Goal: Task Accomplishment & Management: Use online tool/utility

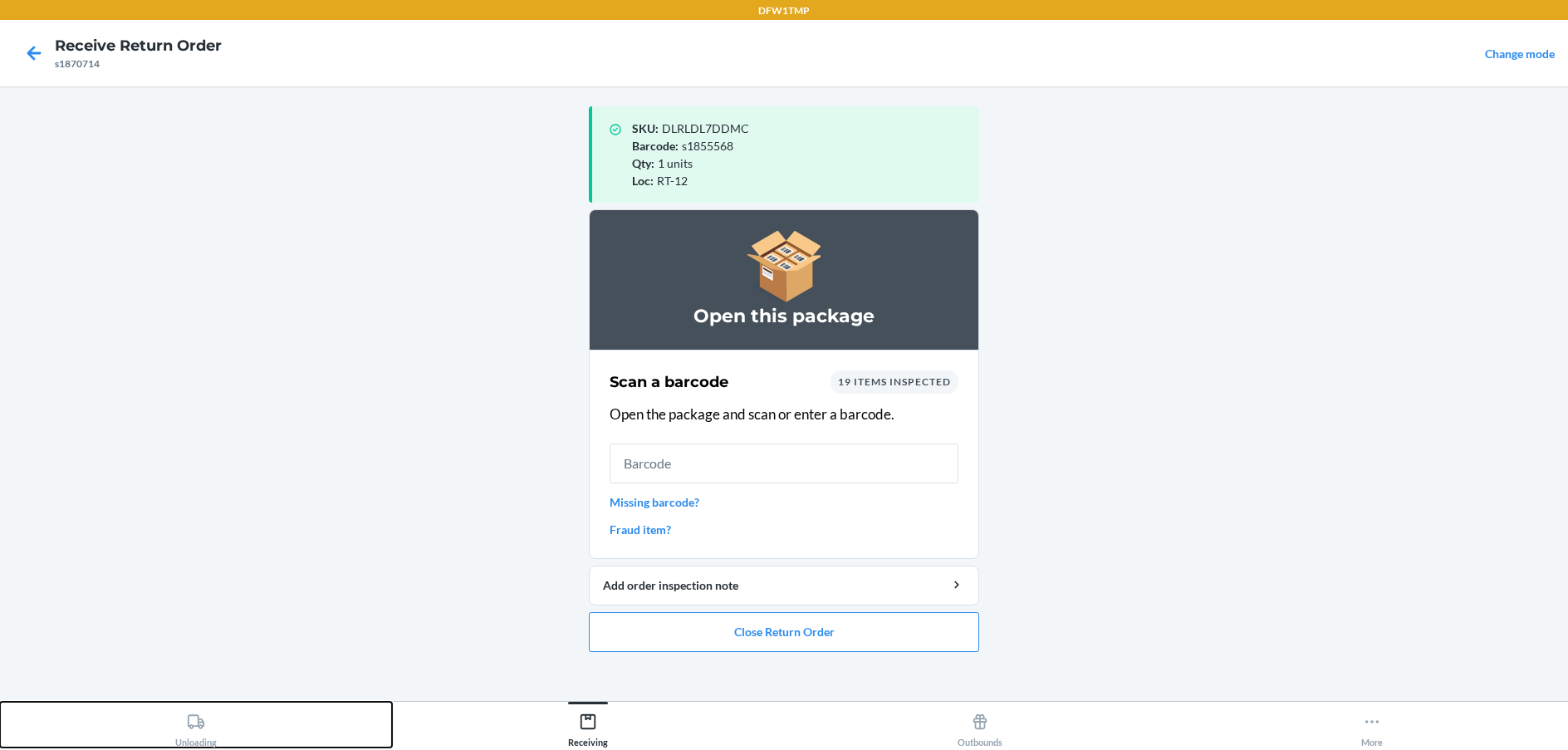
click at [216, 744] on div "Unloading" at bounding box center [196, 727] width 41 height 41
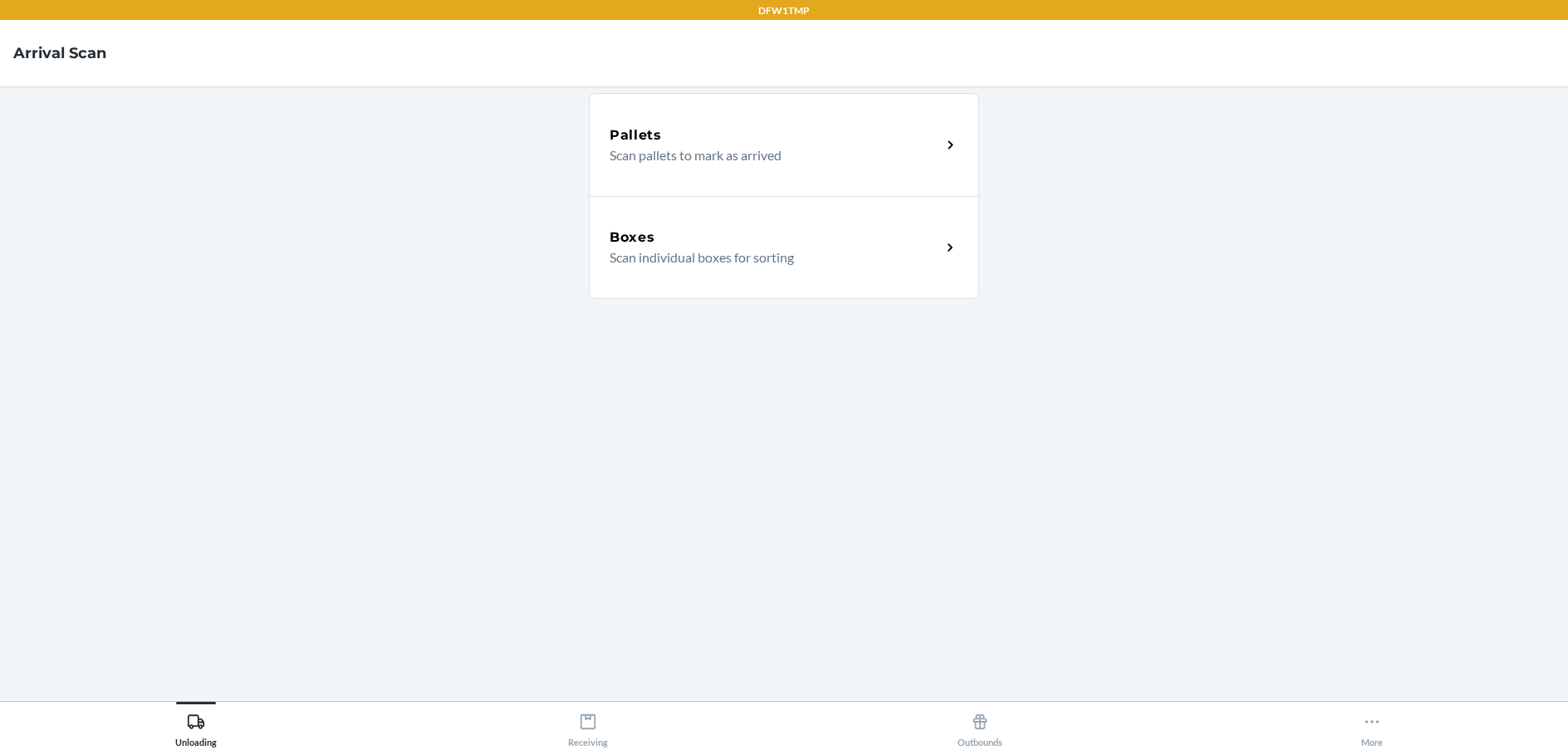
click at [717, 271] on div "Boxes Scan individual boxes for sorting" at bounding box center [784, 247] width 390 height 103
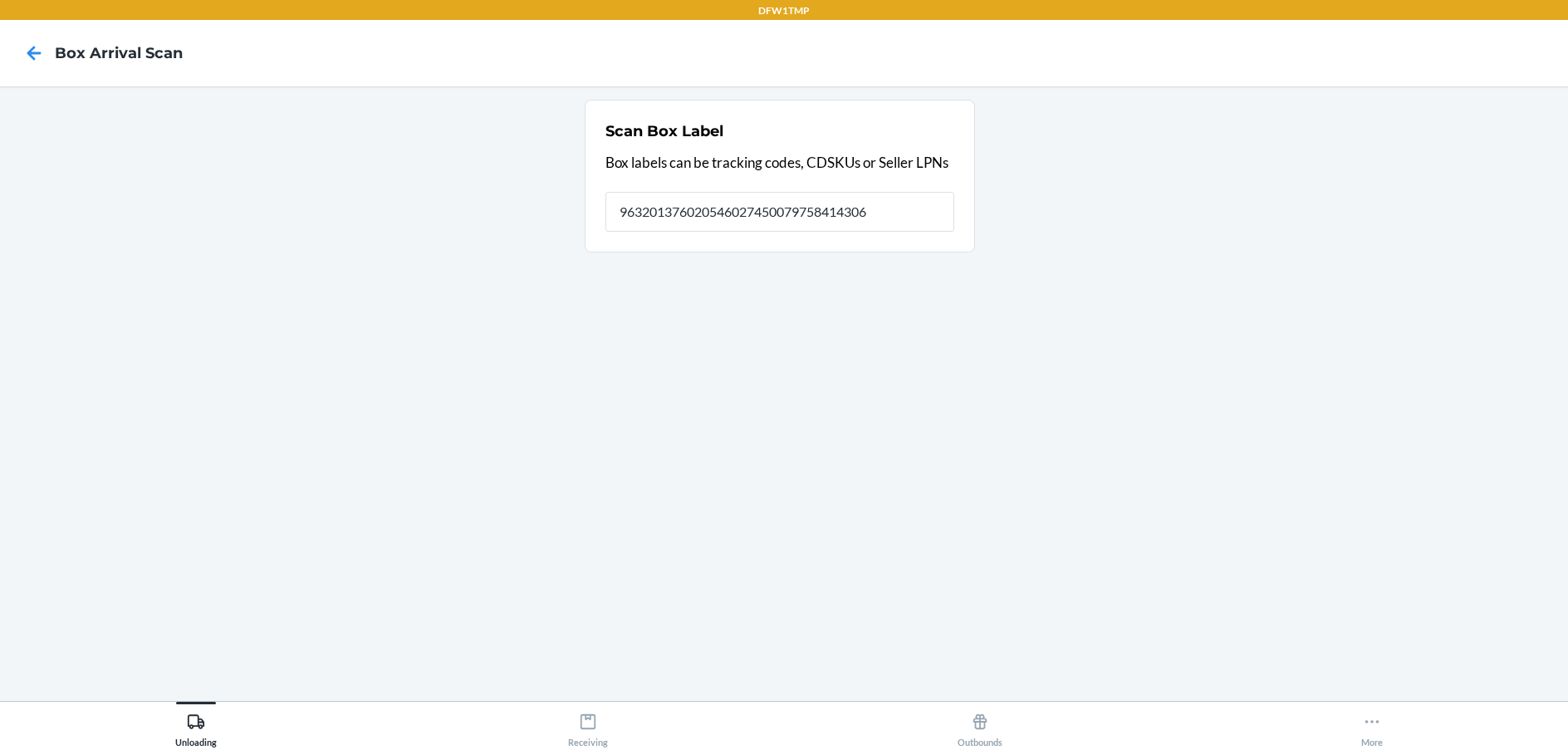
type input "9632013760205460274500797584143060"
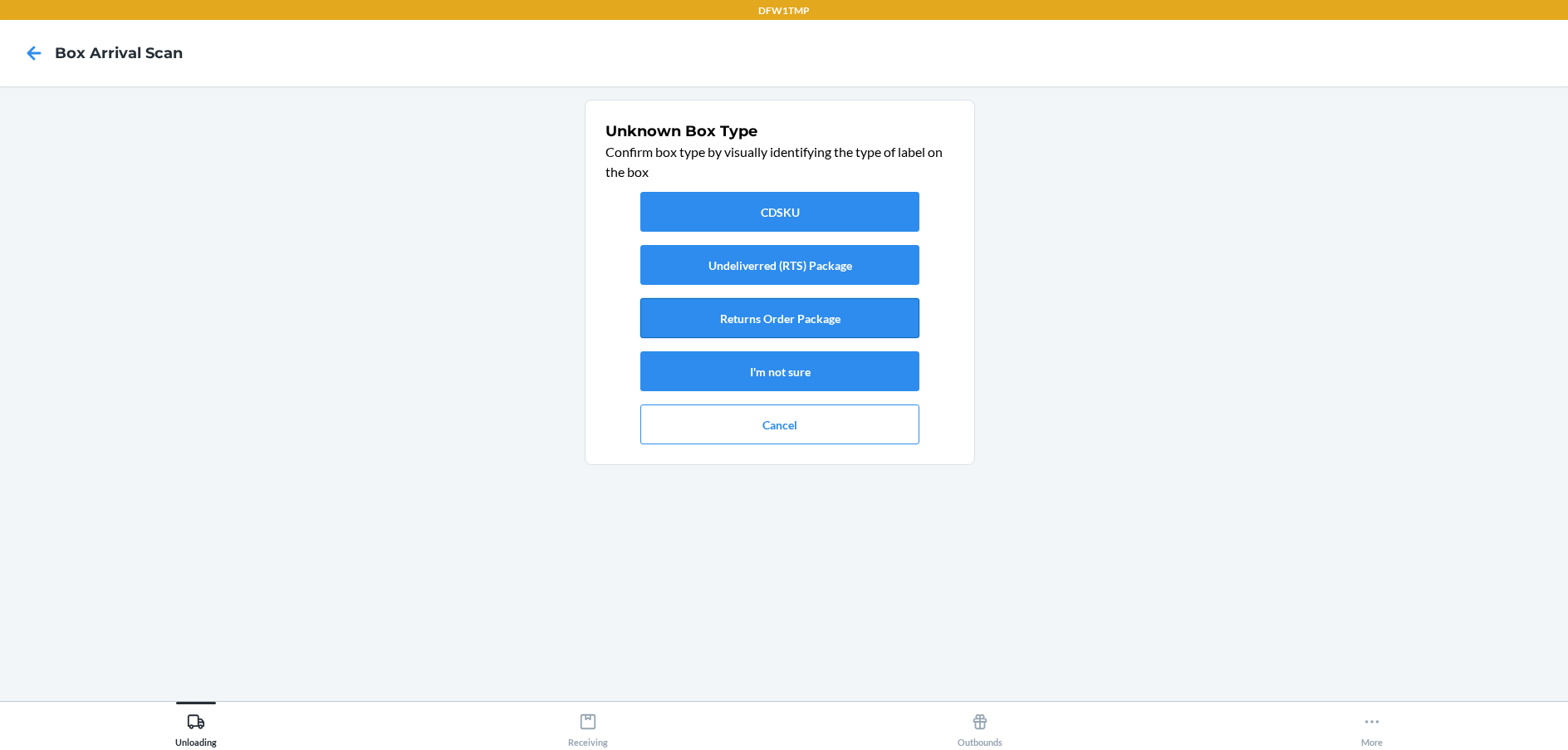
click at [780, 326] on button "Returns Order Package" at bounding box center [780, 317] width 279 height 40
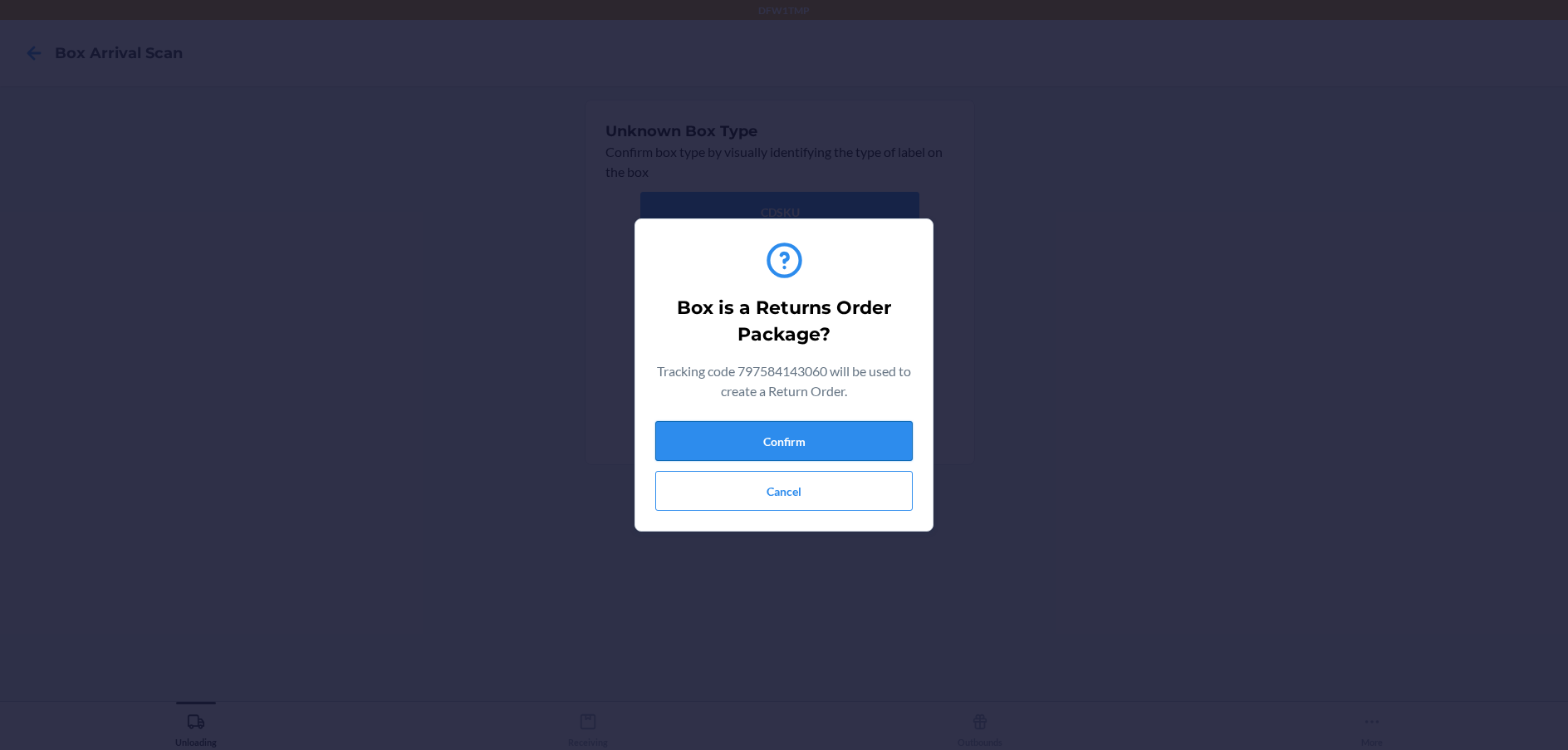
click at [802, 442] on button "Confirm" at bounding box center [784, 441] width 257 height 40
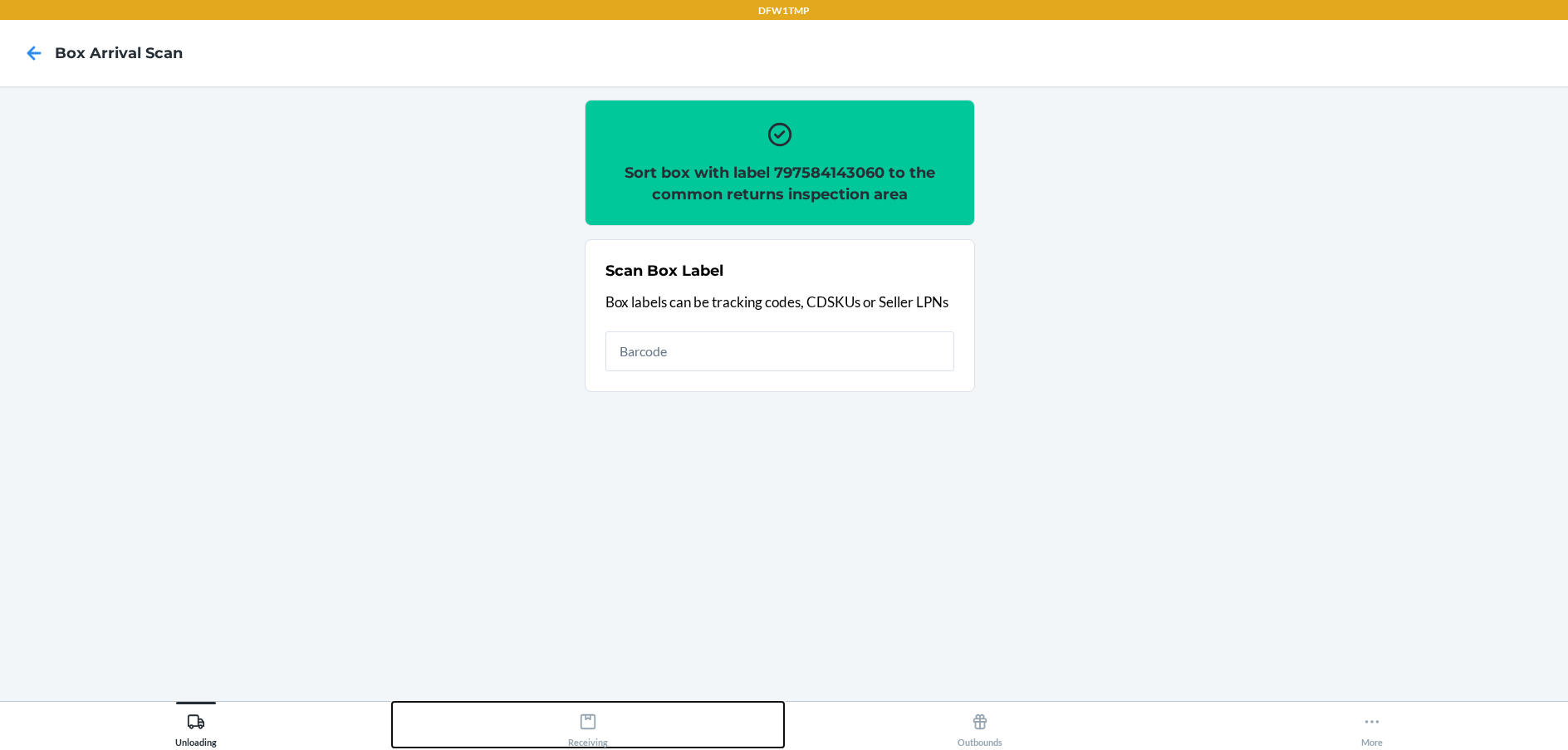
click at [590, 715] on icon at bounding box center [587, 721] width 18 height 18
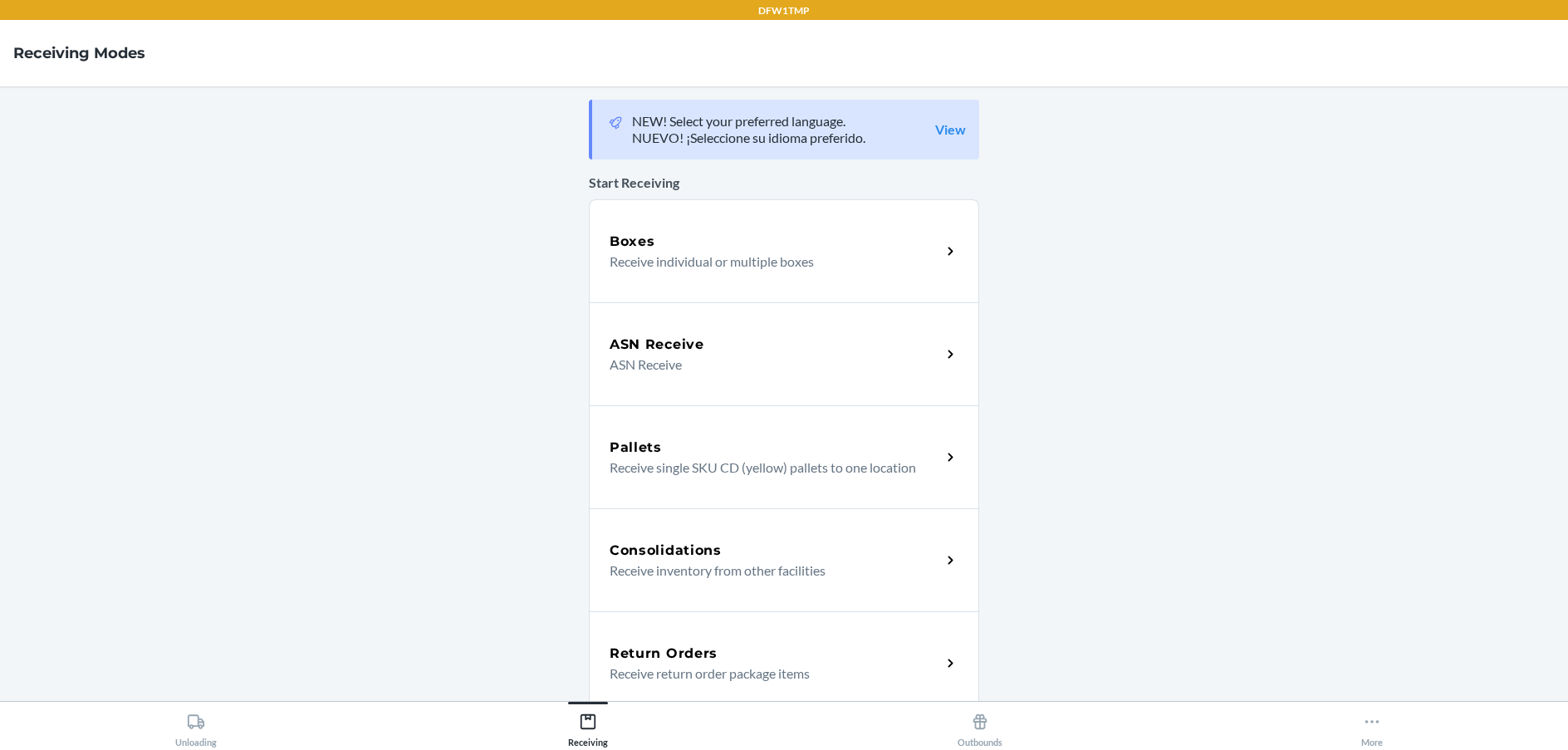
click at [791, 655] on div "Return Orders" at bounding box center [775, 653] width 331 height 20
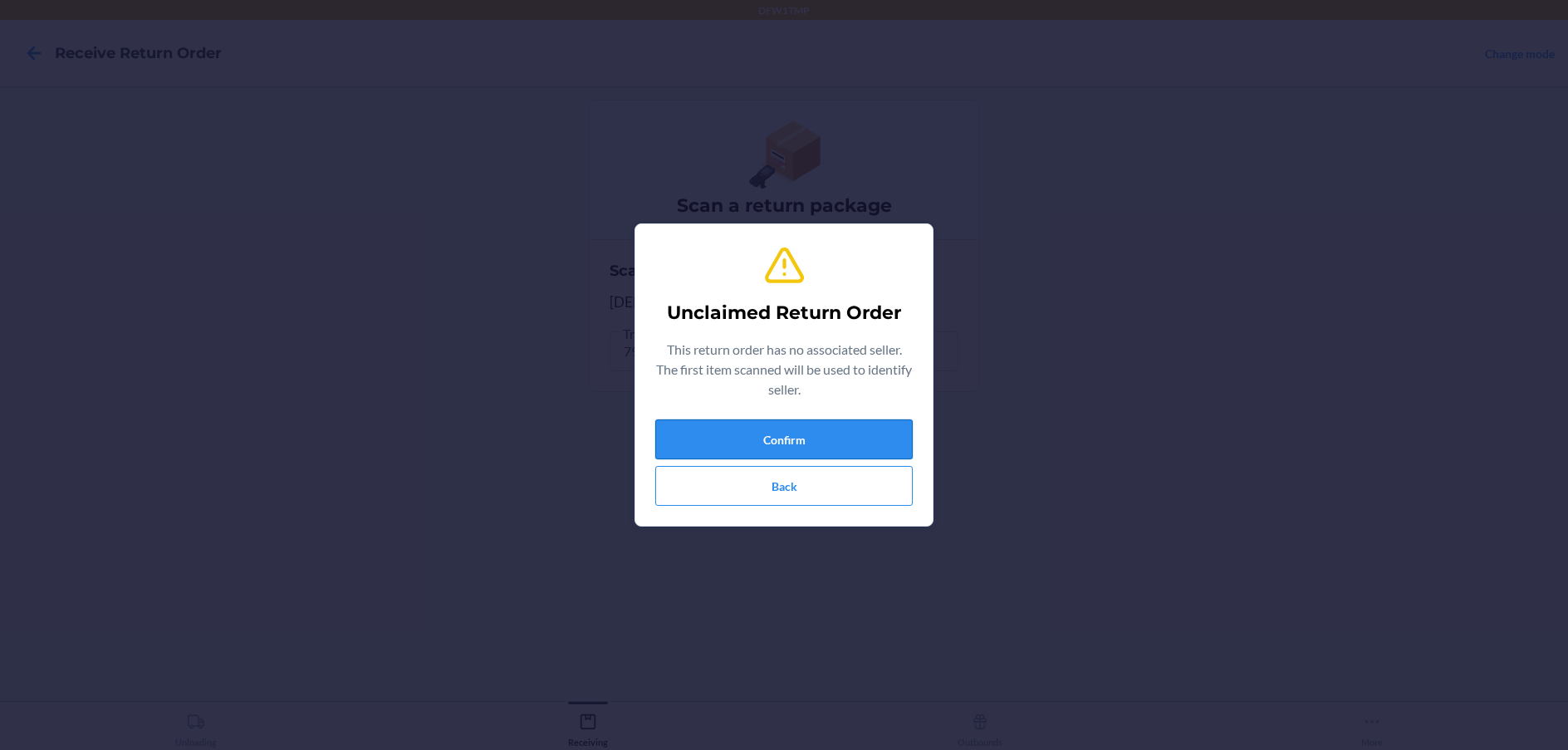
click at [764, 437] on button "Confirm" at bounding box center [784, 439] width 257 height 40
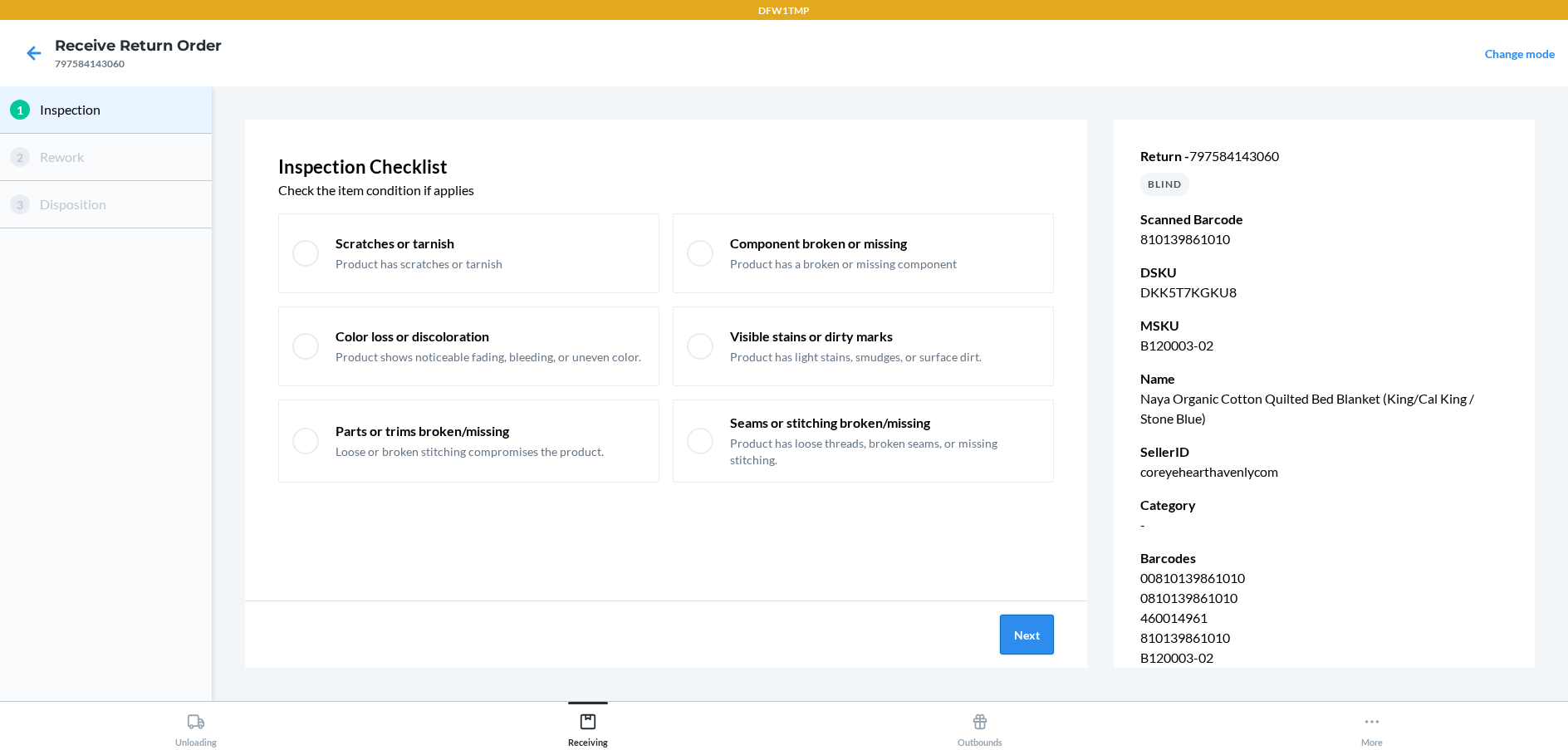
click at [1026, 629] on button "Next" at bounding box center [1026, 634] width 54 height 40
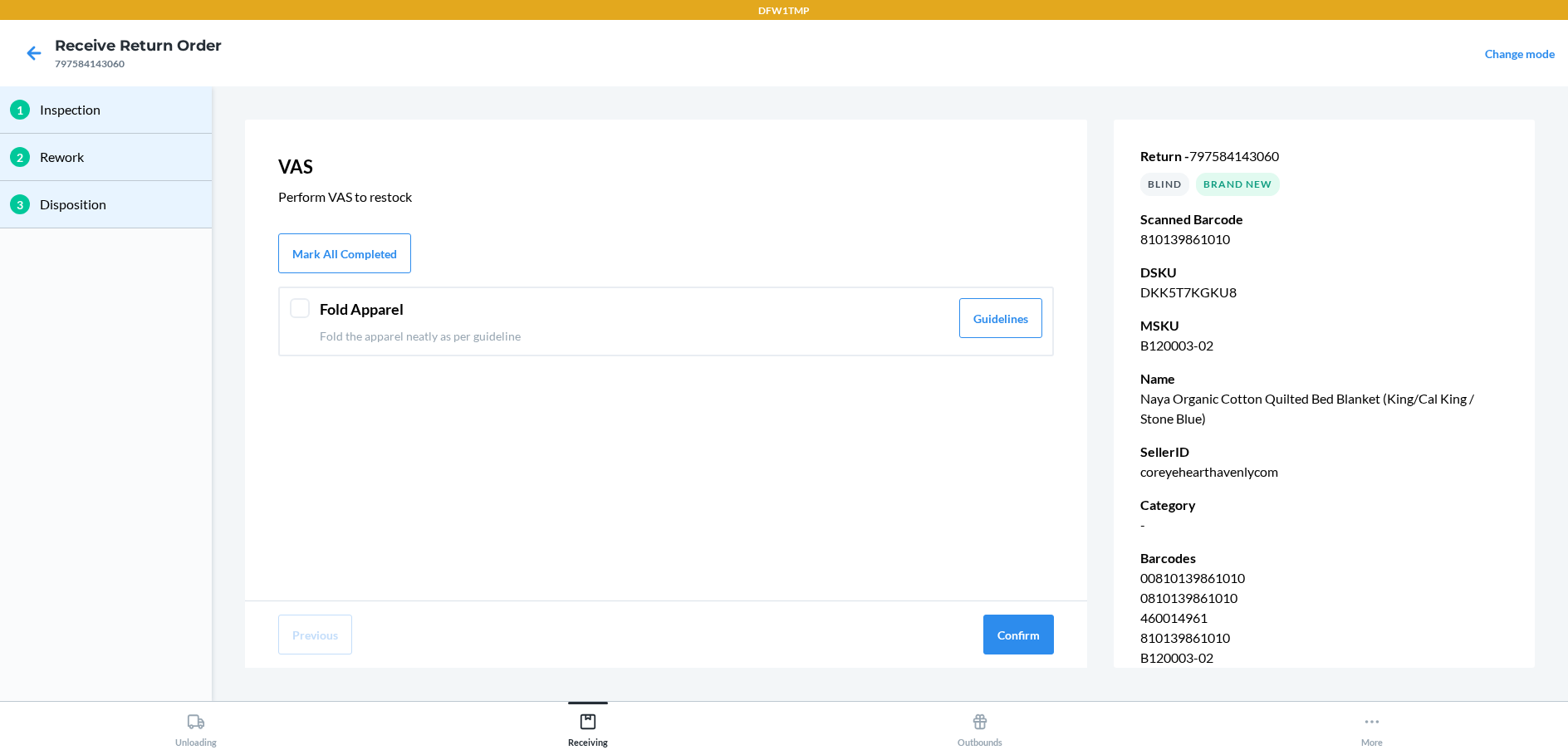
click at [372, 311] on header "Fold Apparel" at bounding box center [634, 308] width 630 height 22
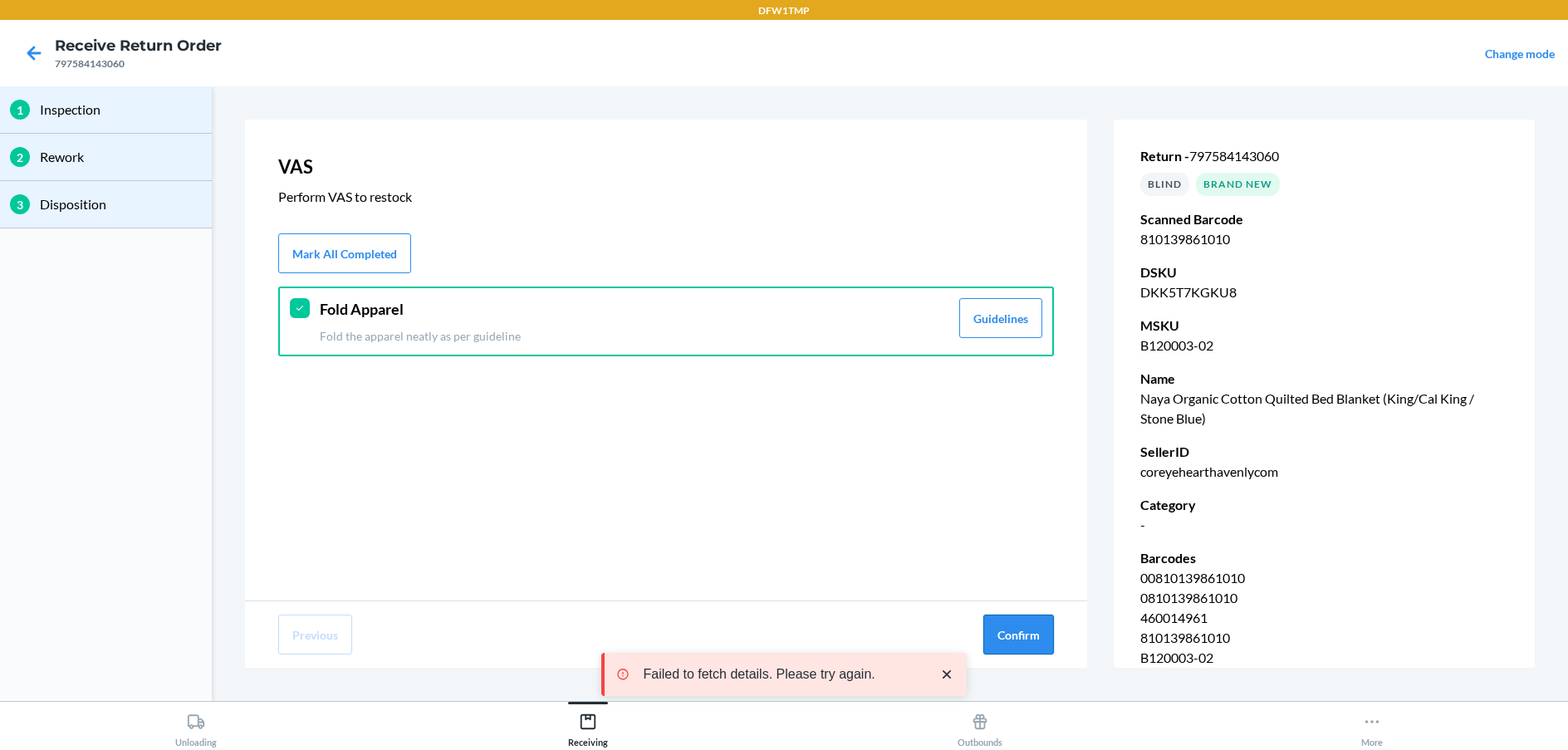
click at [1017, 631] on button "Confirm" at bounding box center [1018, 634] width 70 height 40
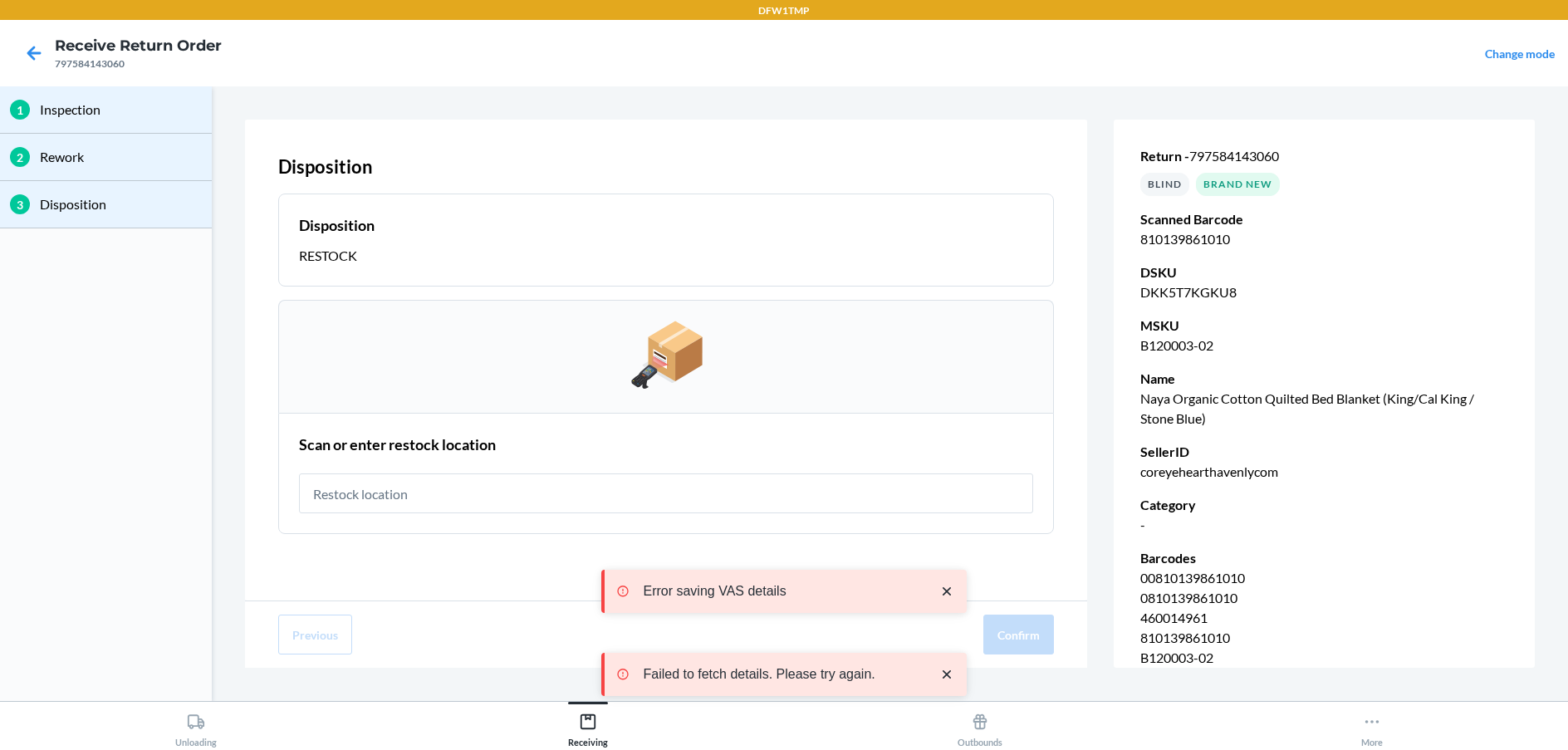
click at [648, 497] on input "text" at bounding box center [666, 493] width 734 height 40
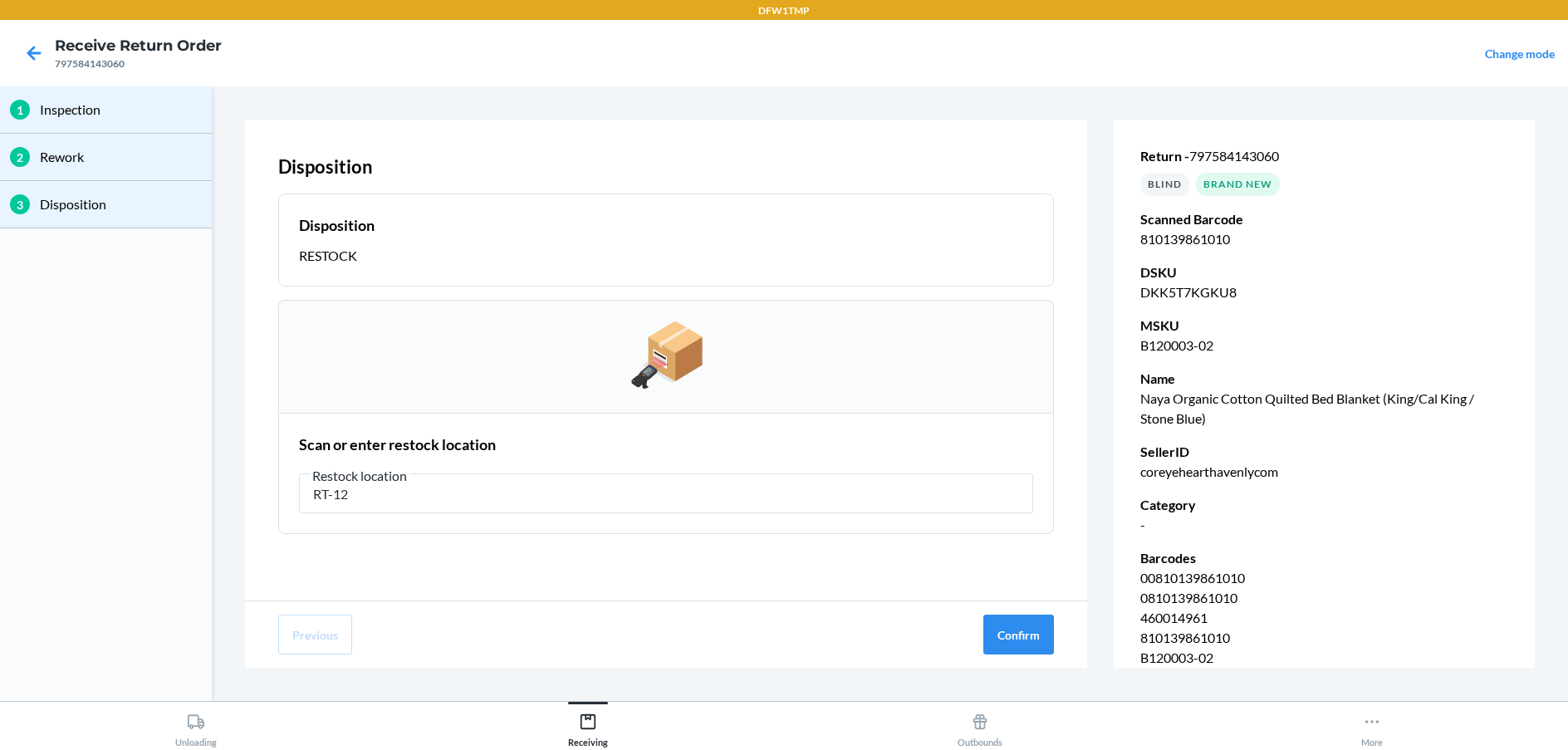
type input "RT-12"
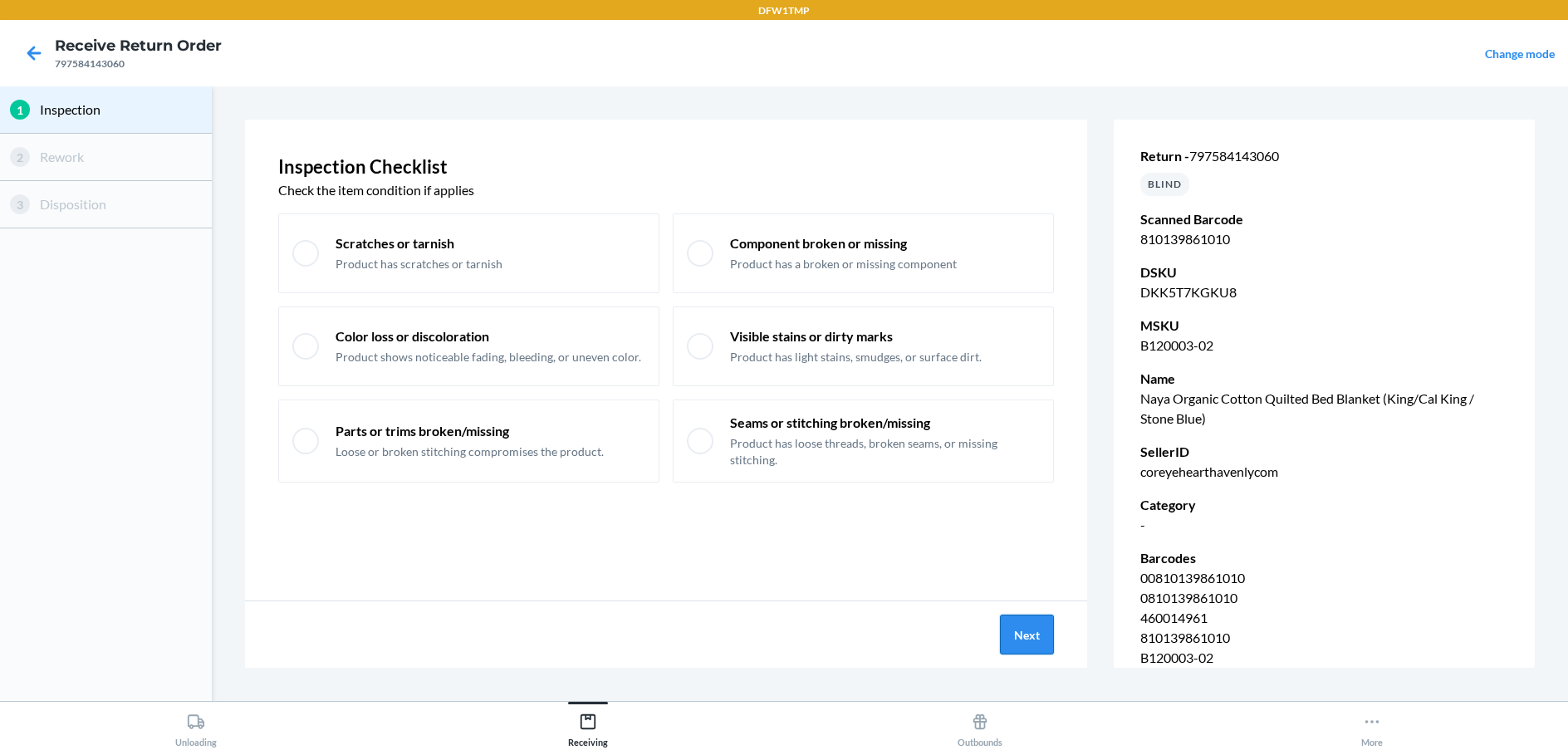
drag, startPoint x: 993, startPoint y: 648, endPoint x: 1017, endPoint y: 631, distance: 29.4
click at [999, 646] on div "Next" at bounding box center [666, 634] width 842 height 67
click at [1020, 629] on button "Next" at bounding box center [1026, 634] width 54 height 40
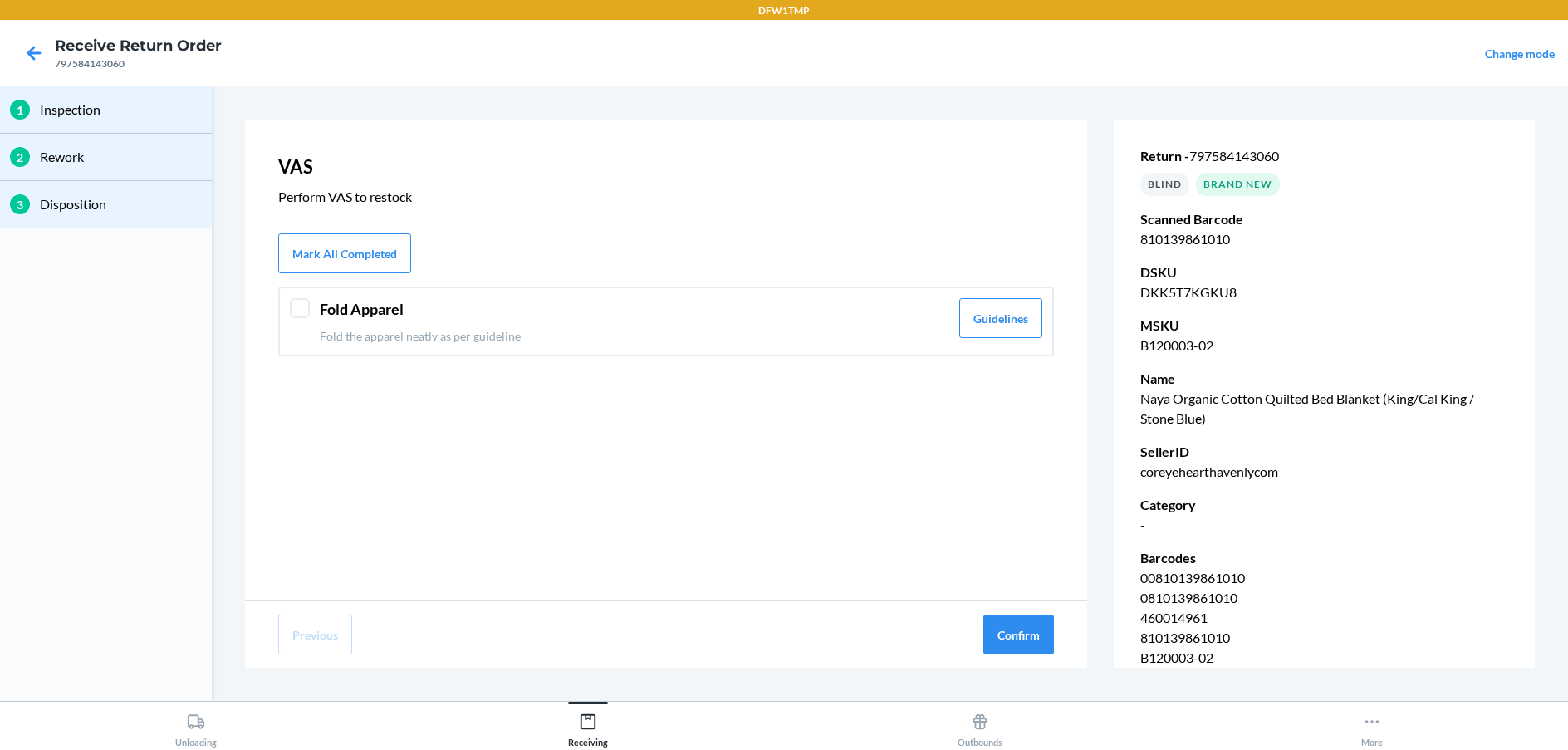
click at [405, 284] on div "VAS Perform VAS to restock Mark All Completed Fold Apparel Fold the apparel nea…" at bounding box center [666, 360] width 842 height 480
click at [424, 295] on div "Fold Apparel Fold the apparel neatly as per guideline Guidelines" at bounding box center [666, 321] width 775 height 70
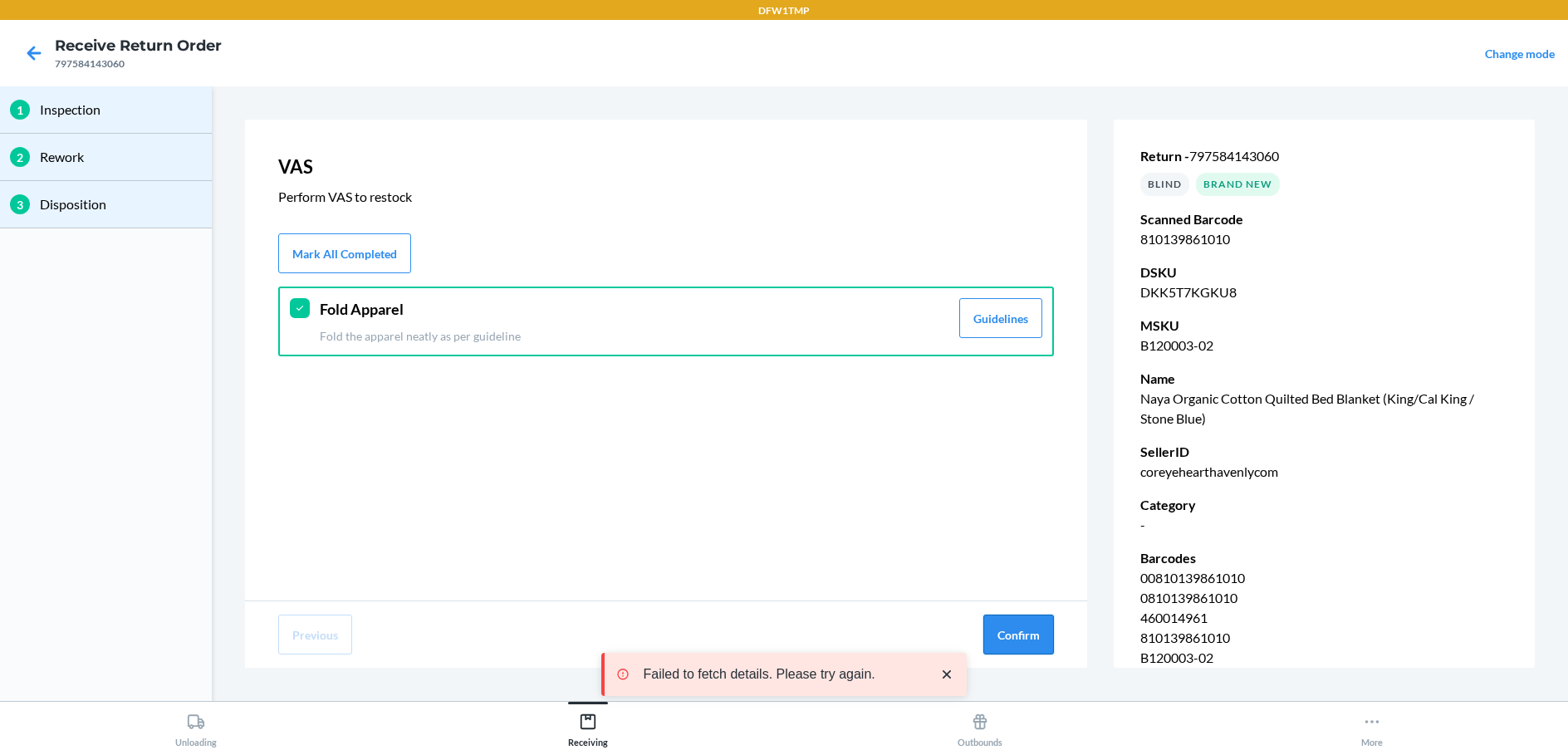
click at [1006, 631] on button "Confirm" at bounding box center [1018, 634] width 70 height 40
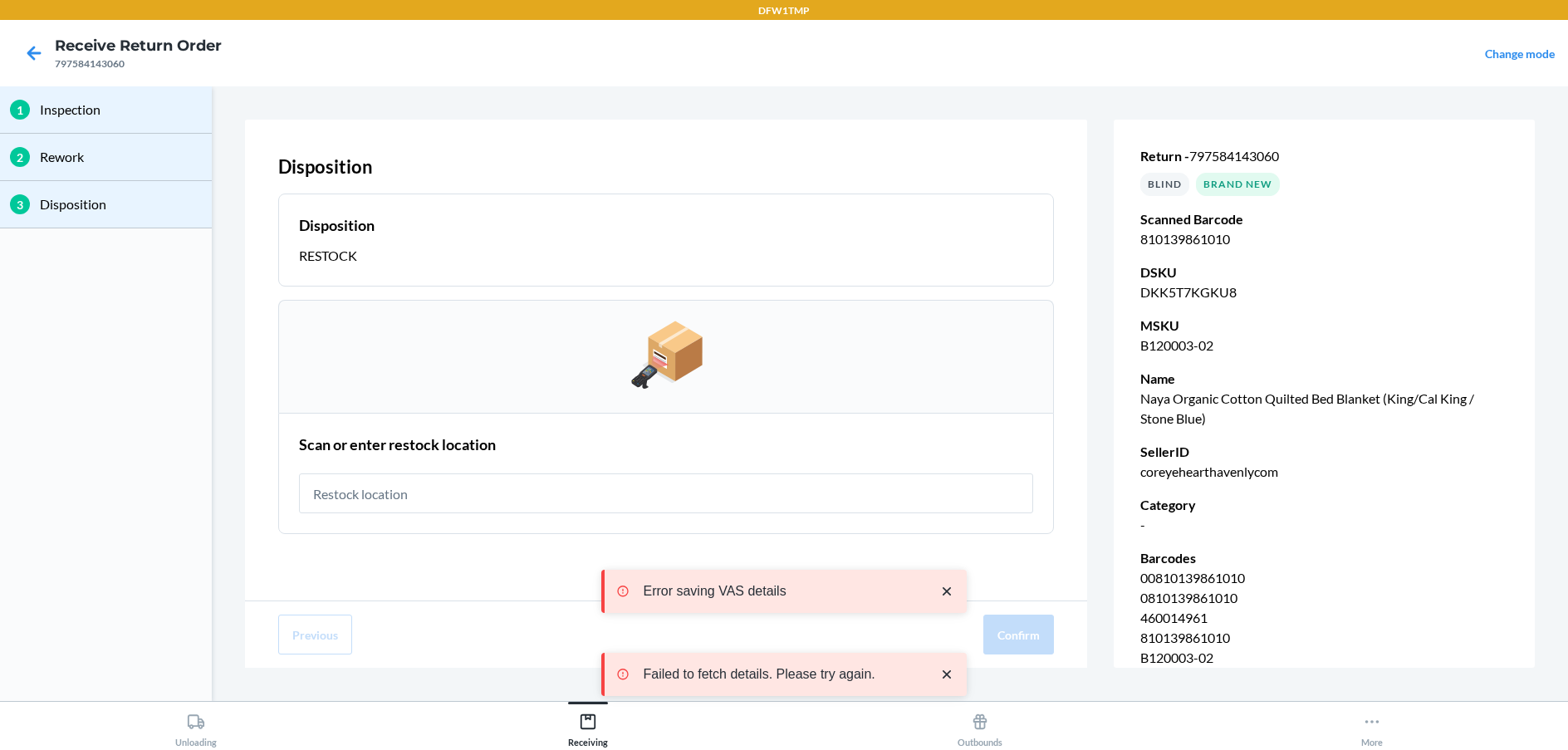
click at [708, 489] on input "text" at bounding box center [666, 493] width 734 height 40
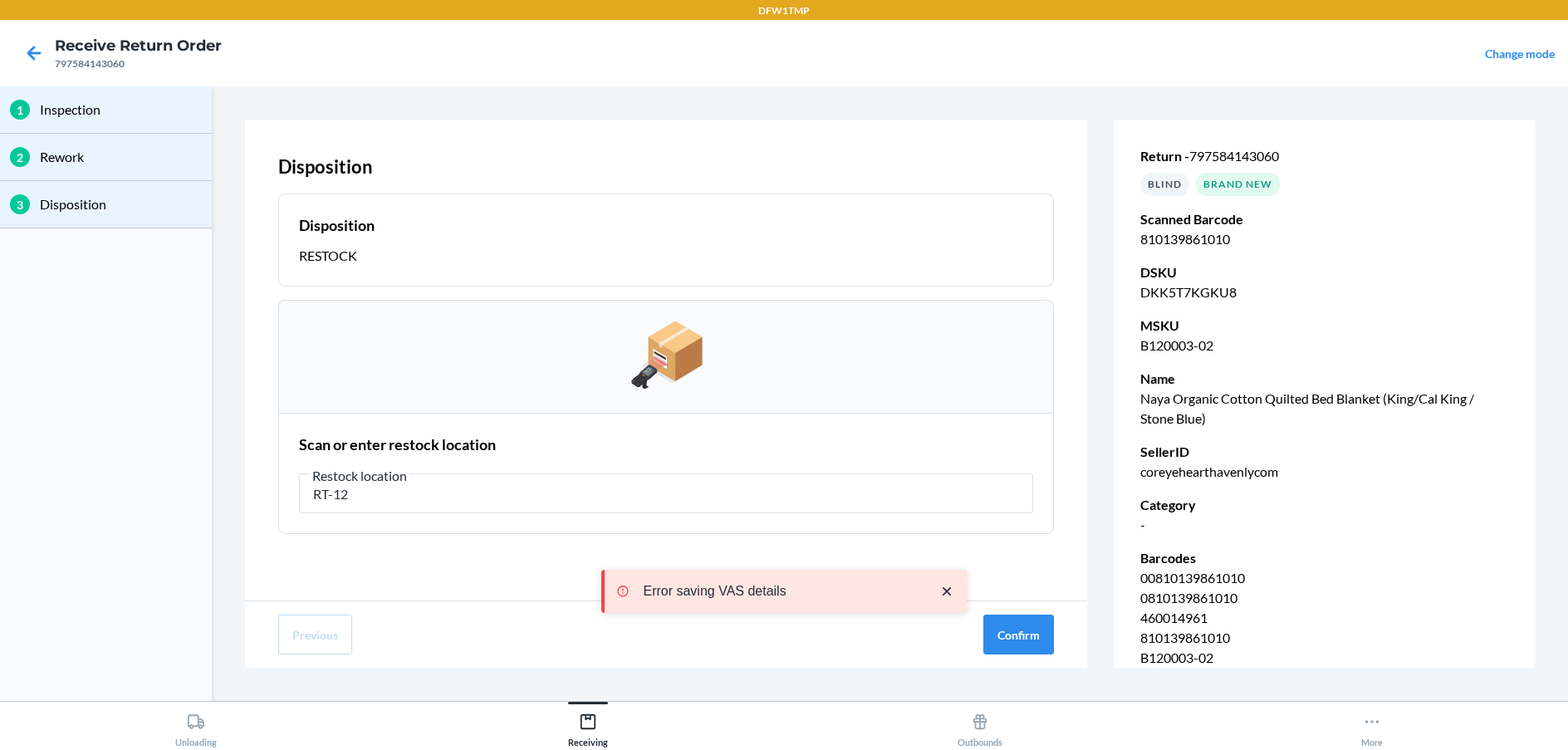
type input "RT-12"
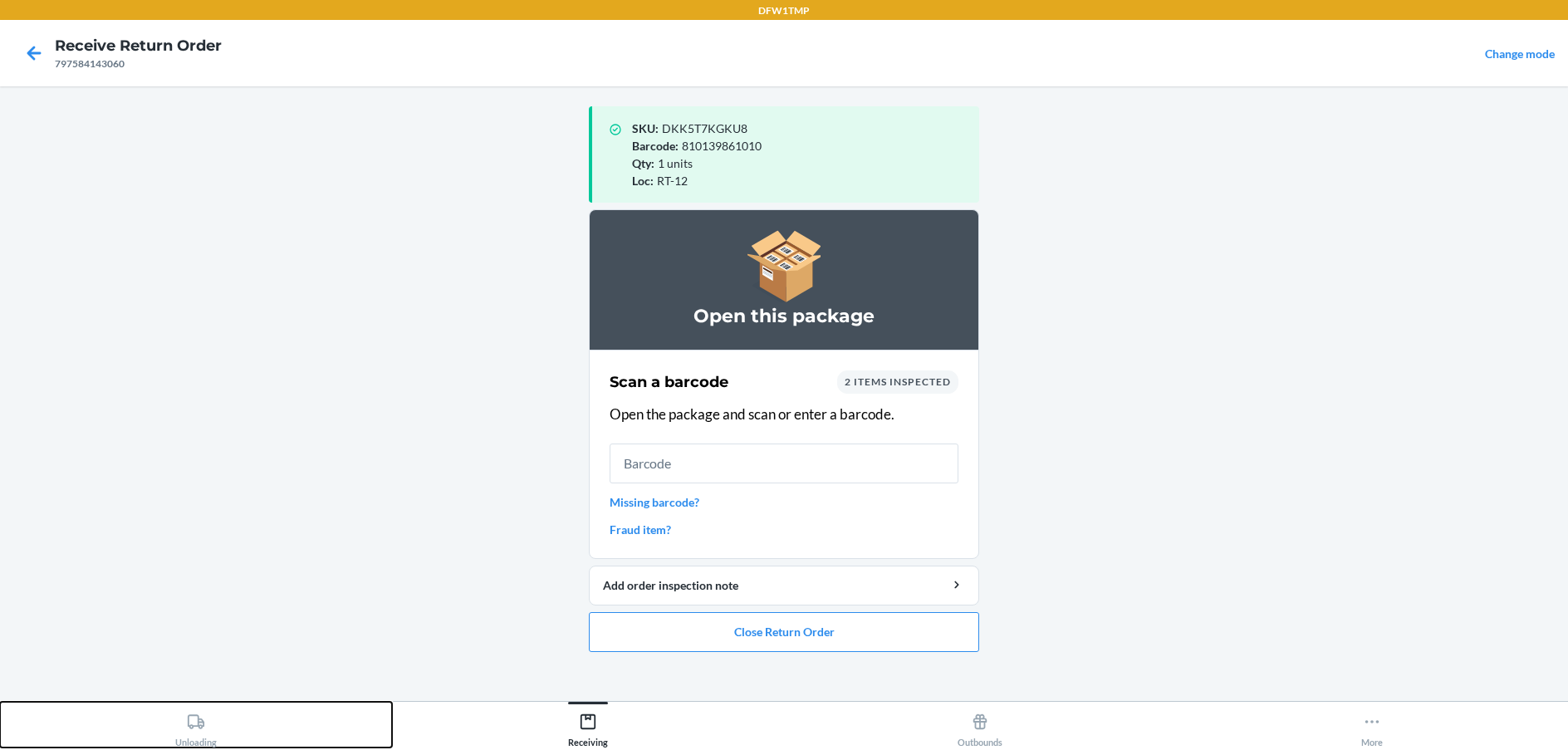
click at [211, 720] on div "Unloading" at bounding box center [196, 727] width 41 height 41
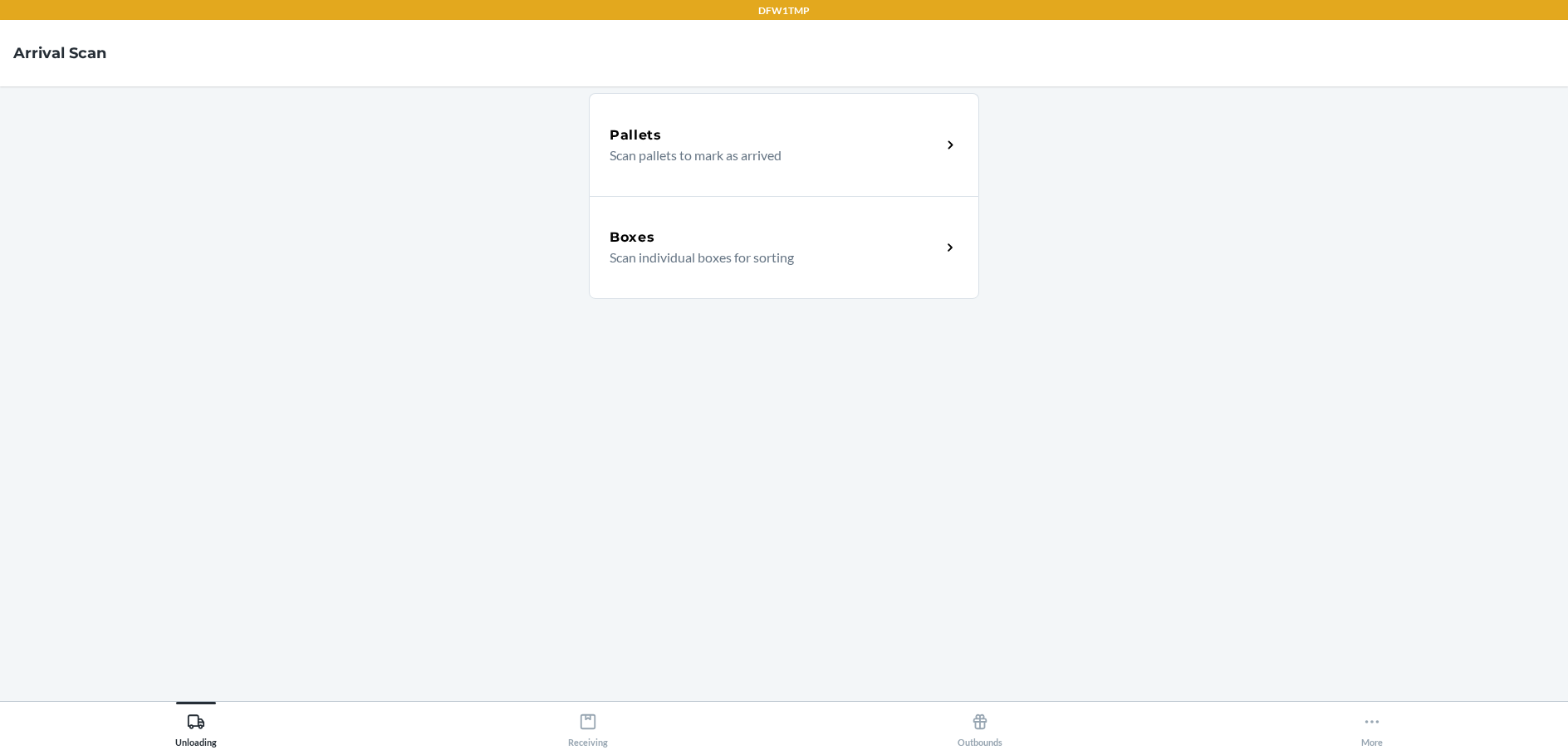
click at [793, 244] on div "Boxes" at bounding box center [775, 237] width 331 height 20
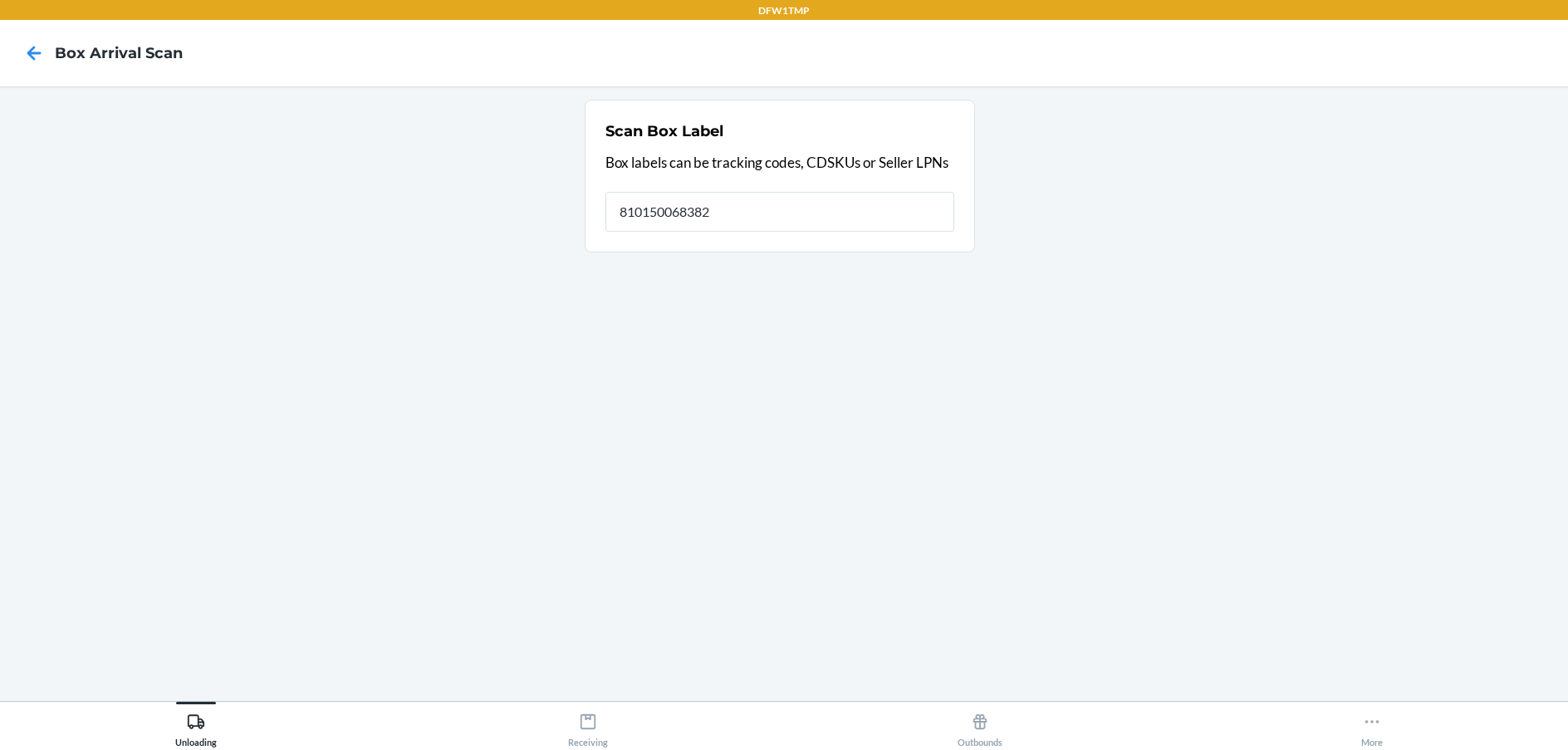
type input "810150068382"
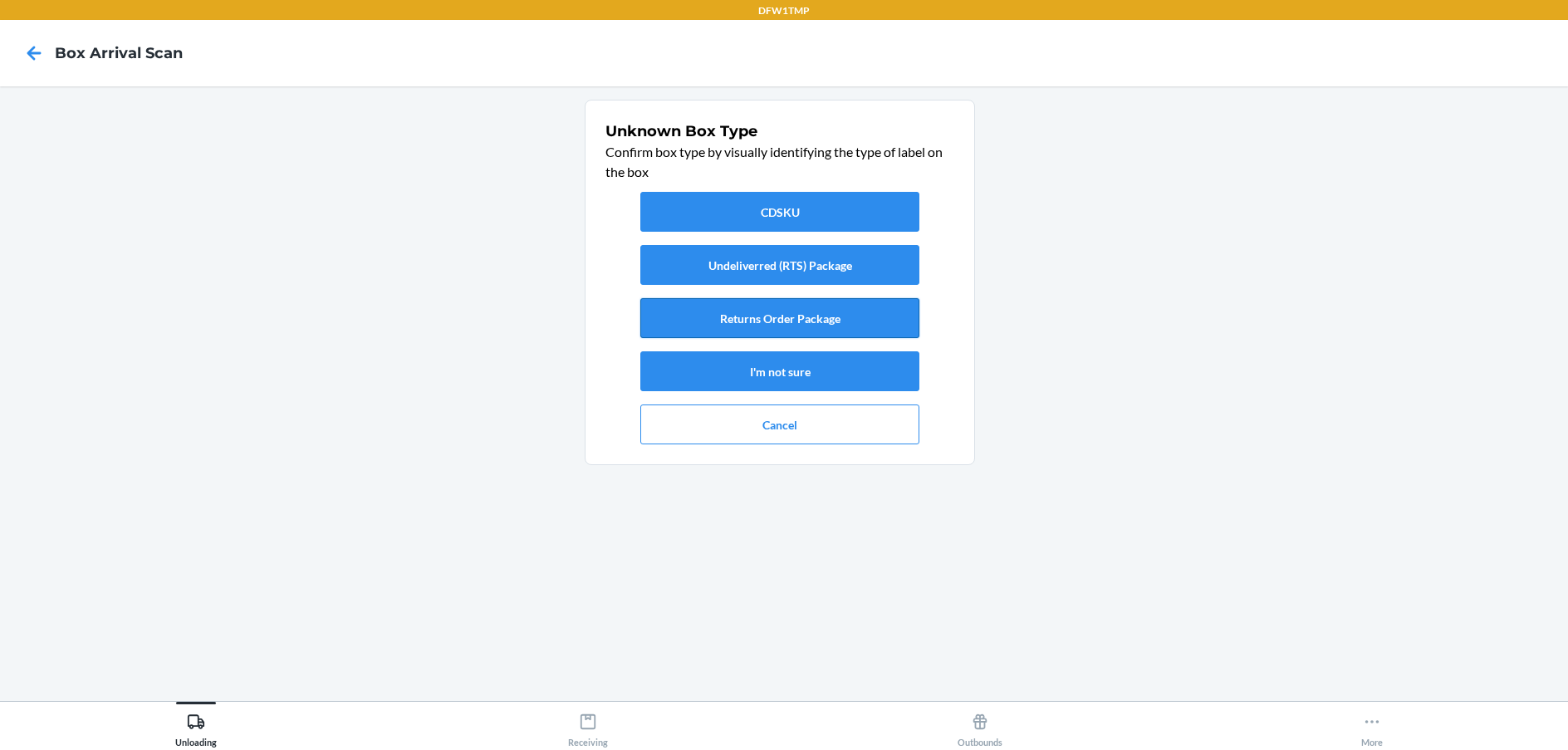
click at [770, 325] on button "Returns Order Package" at bounding box center [780, 317] width 279 height 40
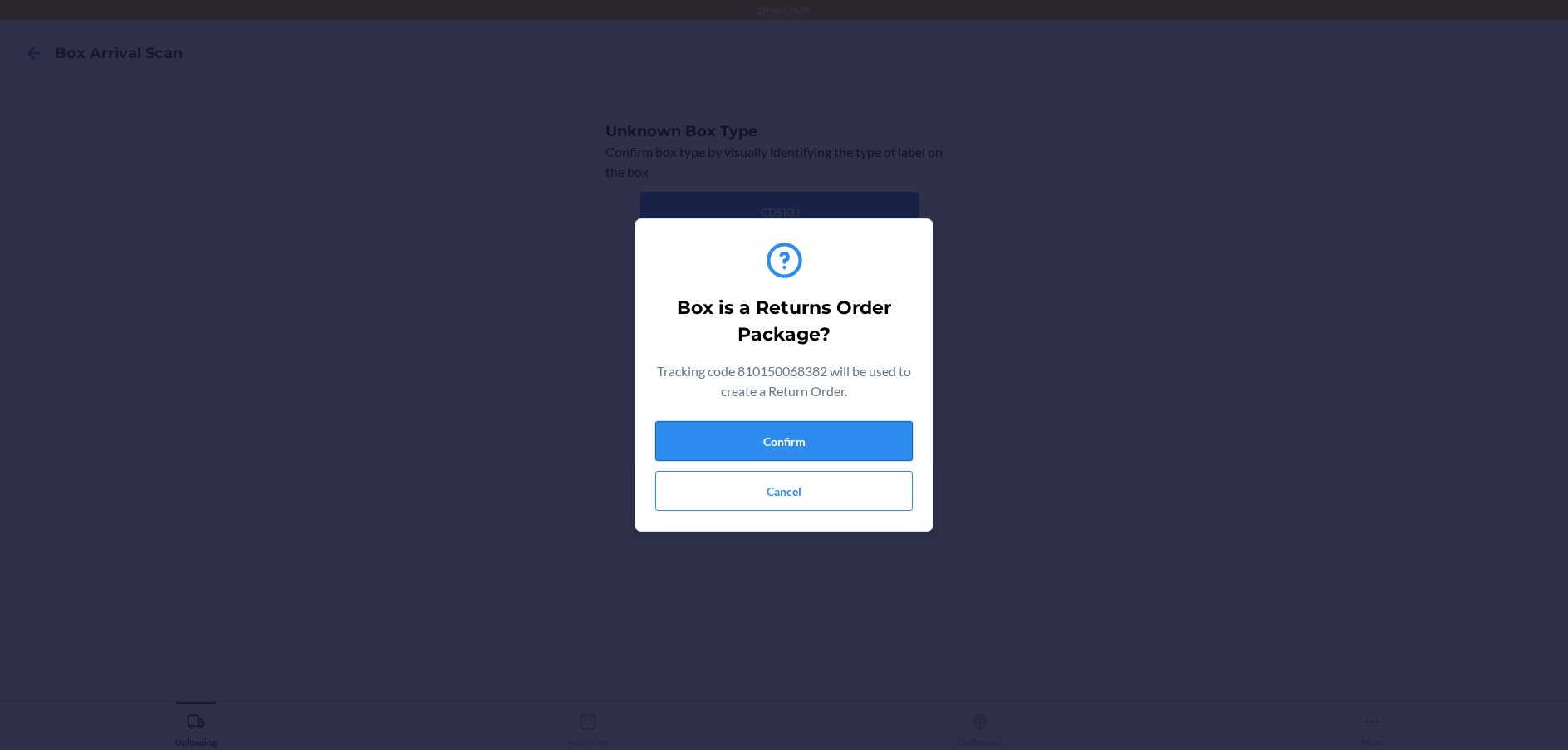
click at [777, 434] on button "Confirm" at bounding box center [784, 441] width 257 height 40
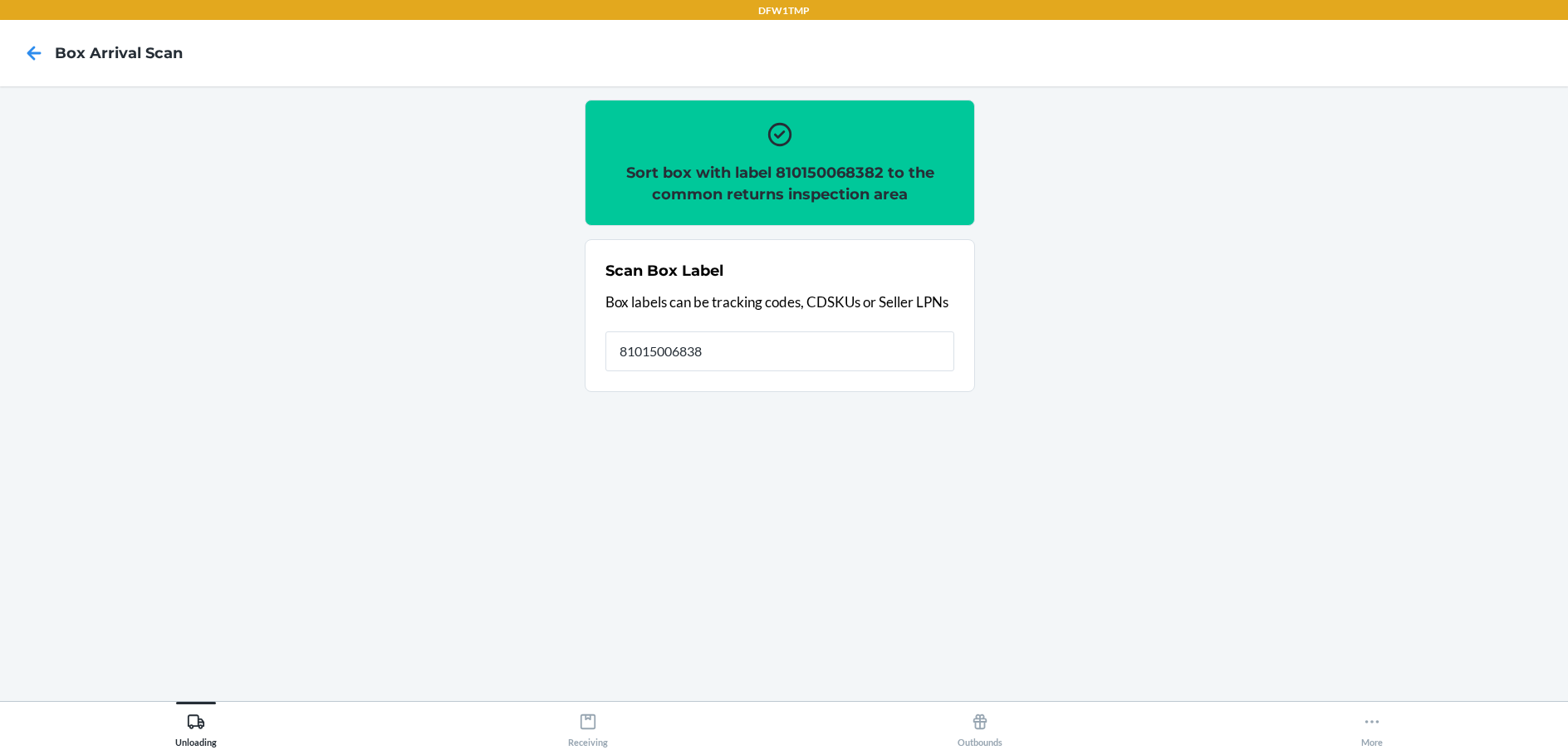
type input "810150068382"
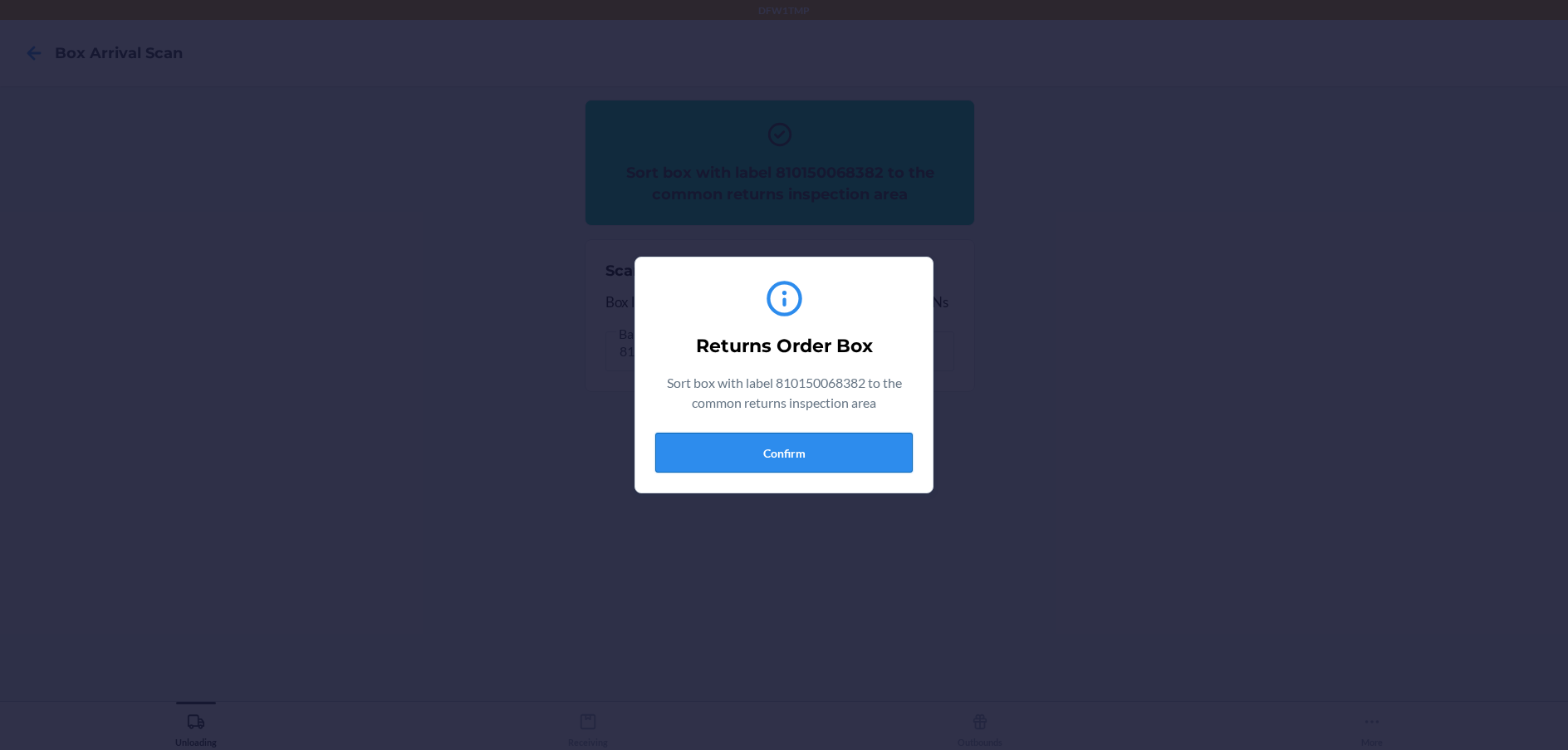
click at [788, 451] on button "Confirm" at bounding box center [784, 452] width 257 height 40
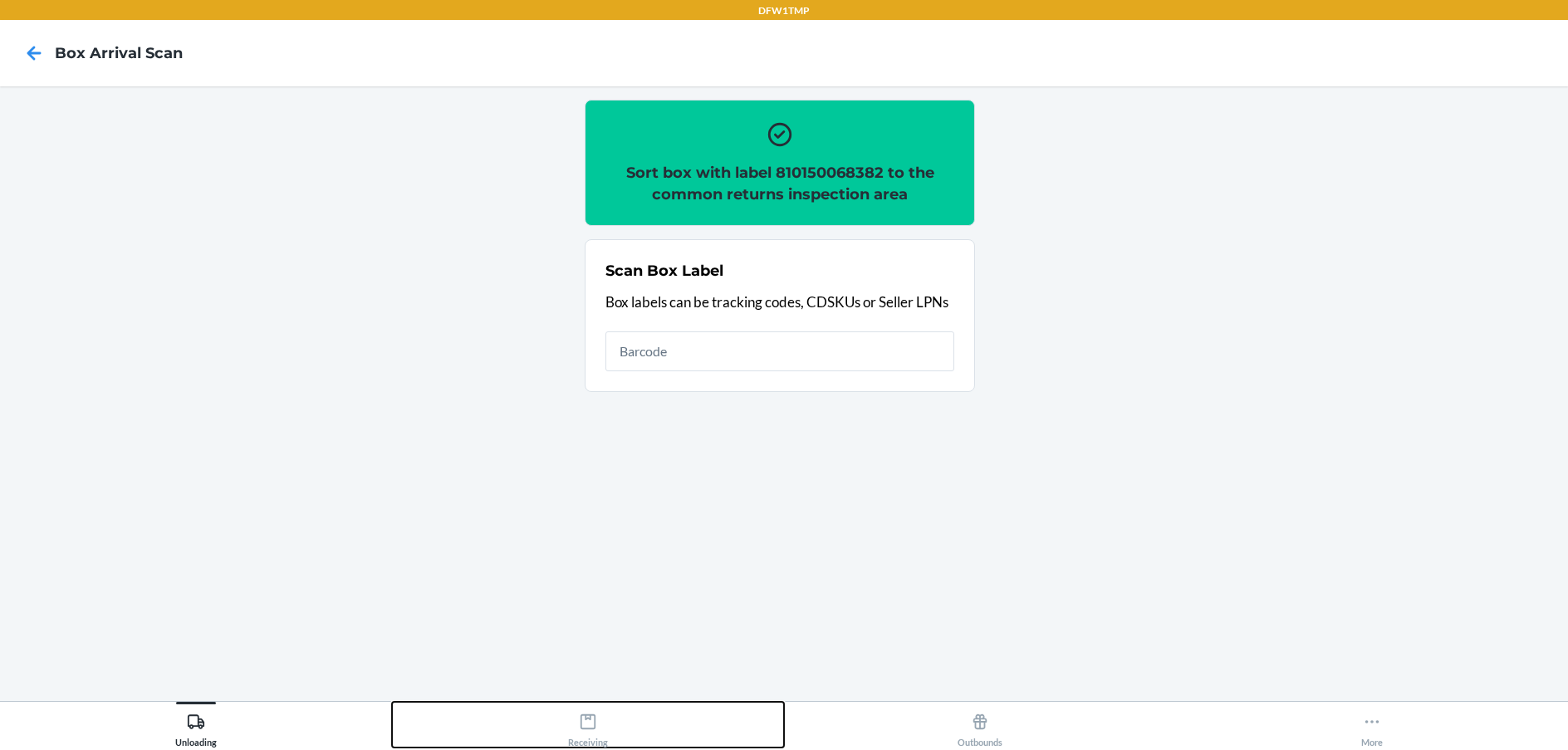
click at [590, 742] on div "Receiving" at bounding box center [587, 727] width 40 height 41
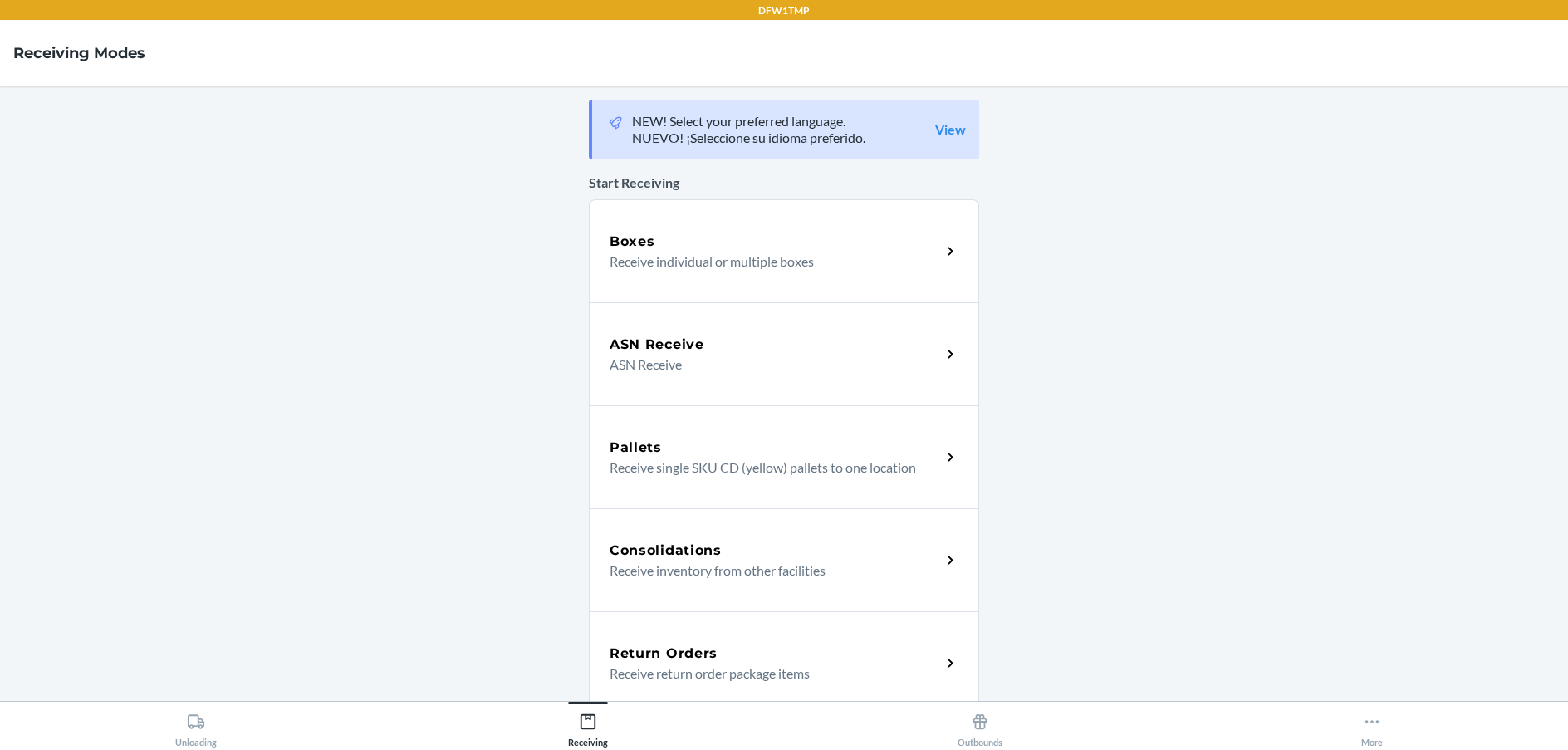
click at [684, 654] on h5 "Return Orders" at bounding box center [664, 653] width 108 height 20
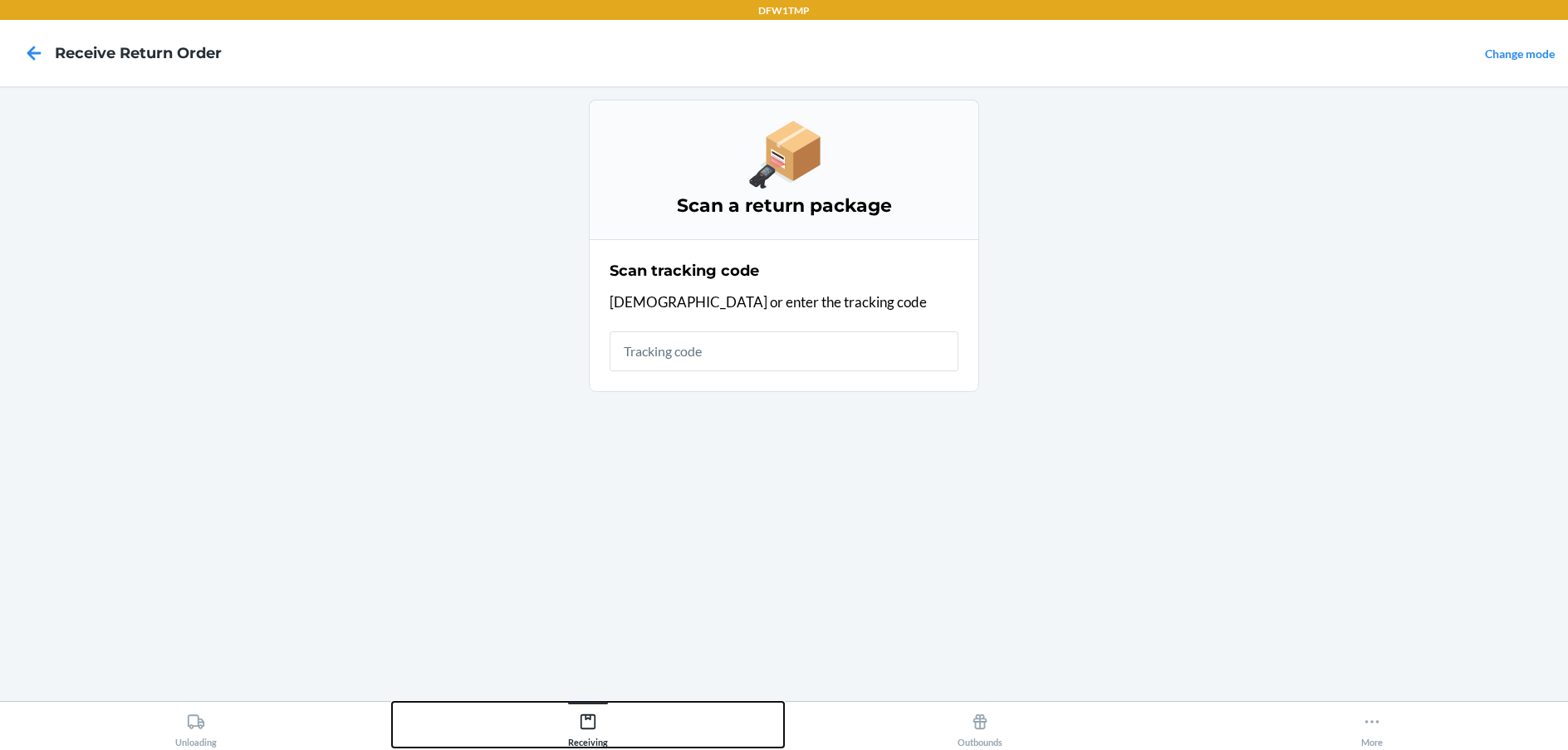
click at [613, 718] on button "Receiving" at bounding box center [588, 724] width 392 height 46
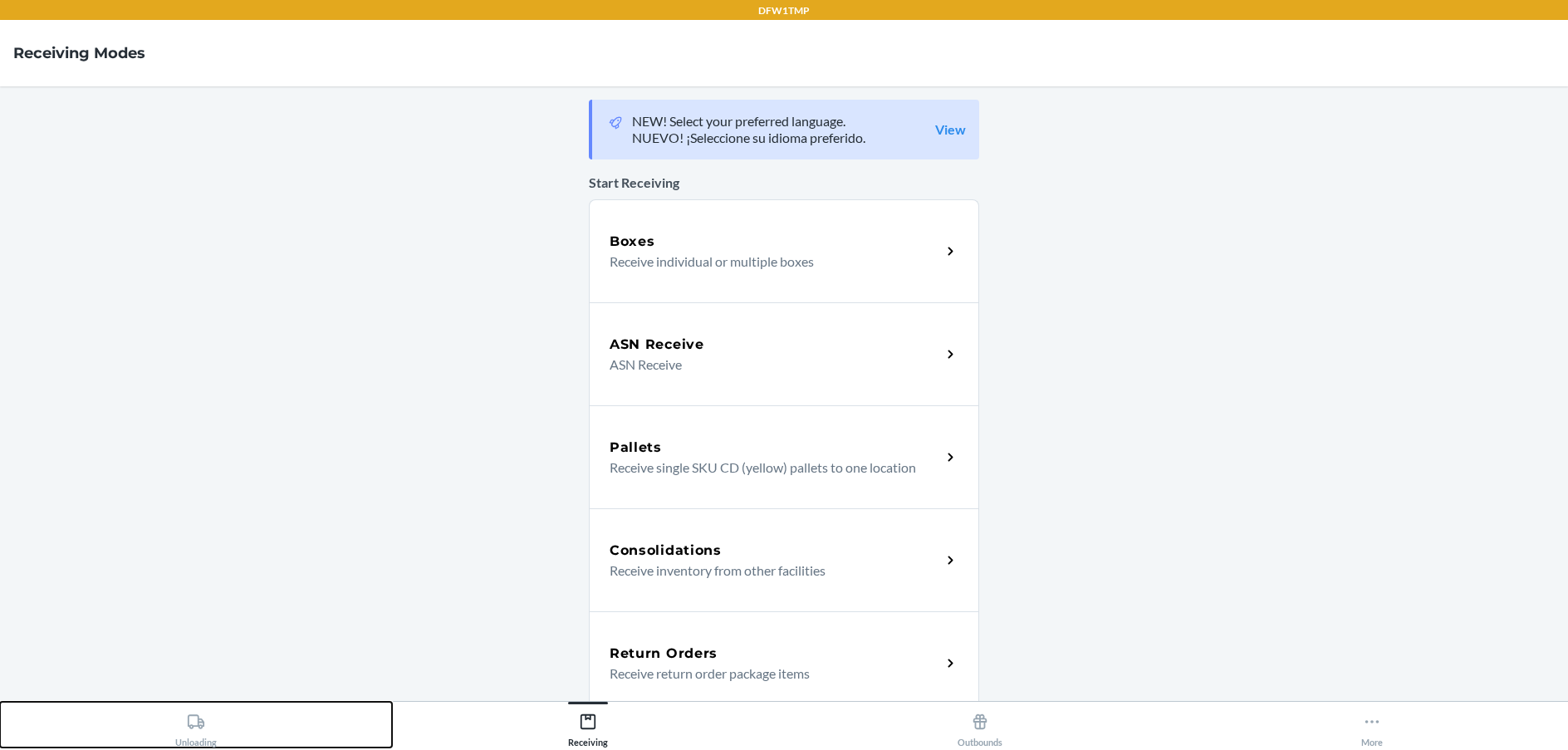
click at [186, 726] on div "Unloading" at bounding box center [196, 727] width 41 height 41
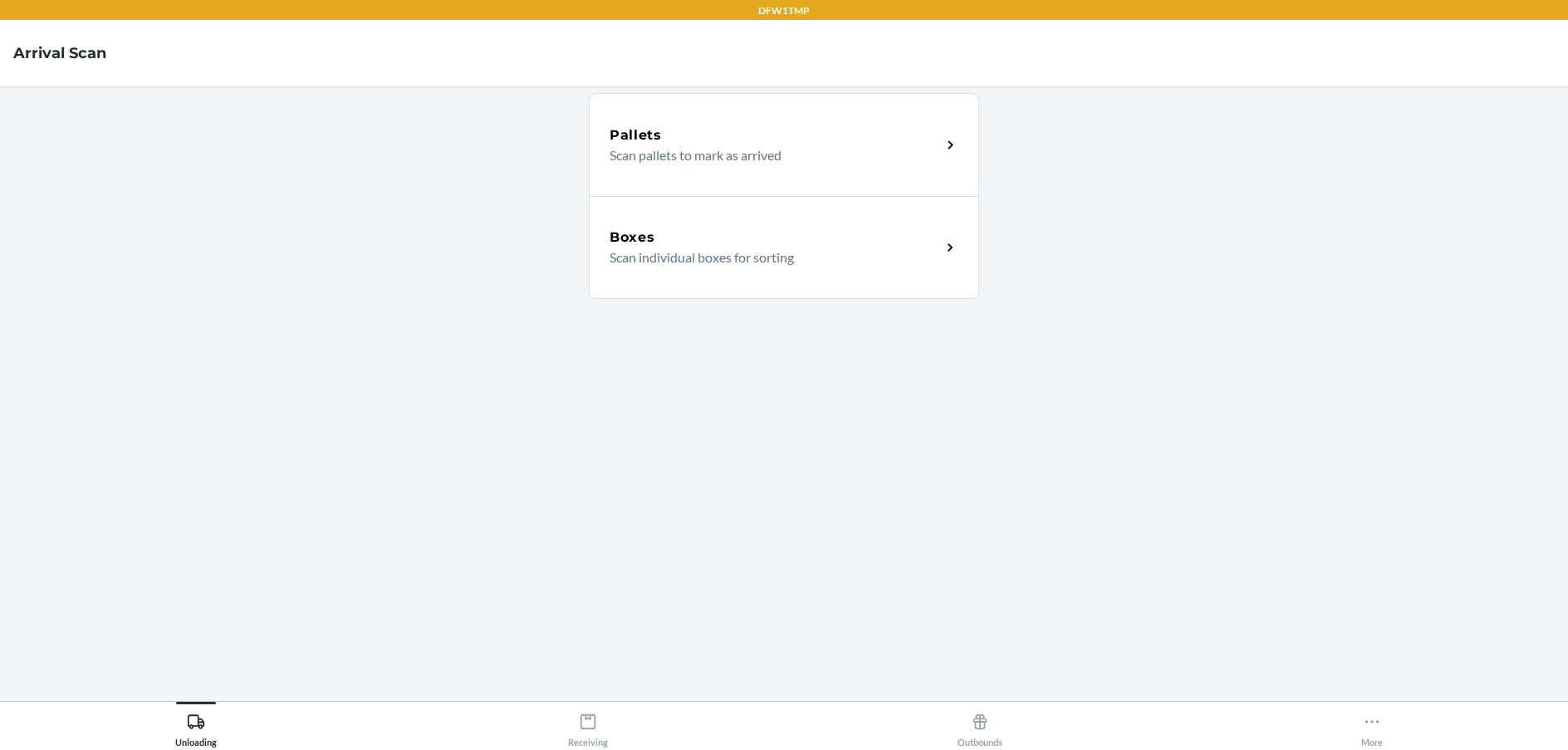
click at [705, 248] on p "Scan individual boxes for sorting" at bounding box center [769, 257] width 318 height 20
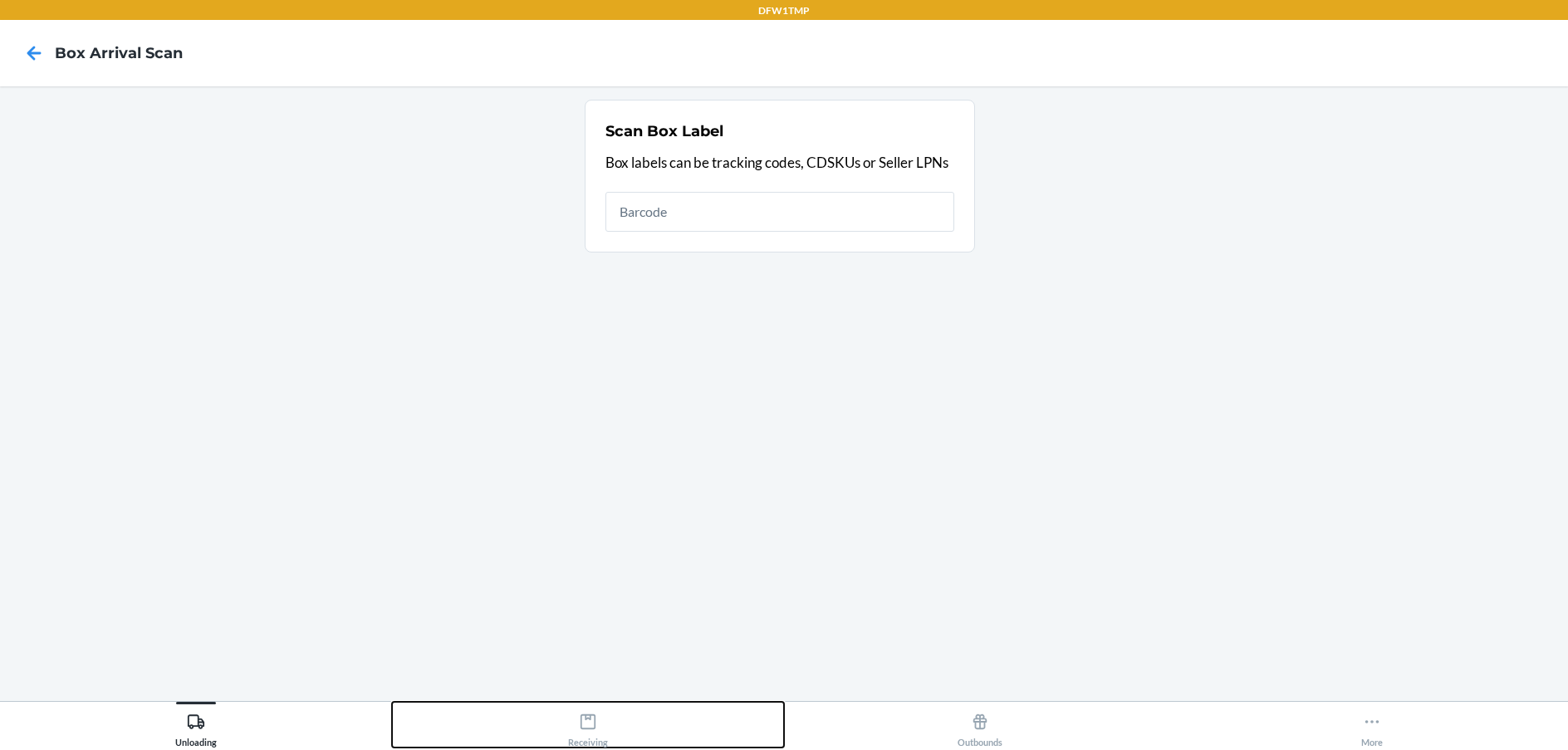
click at [586, 727] on icon at bounding box center [587, 721] width 18 height 18
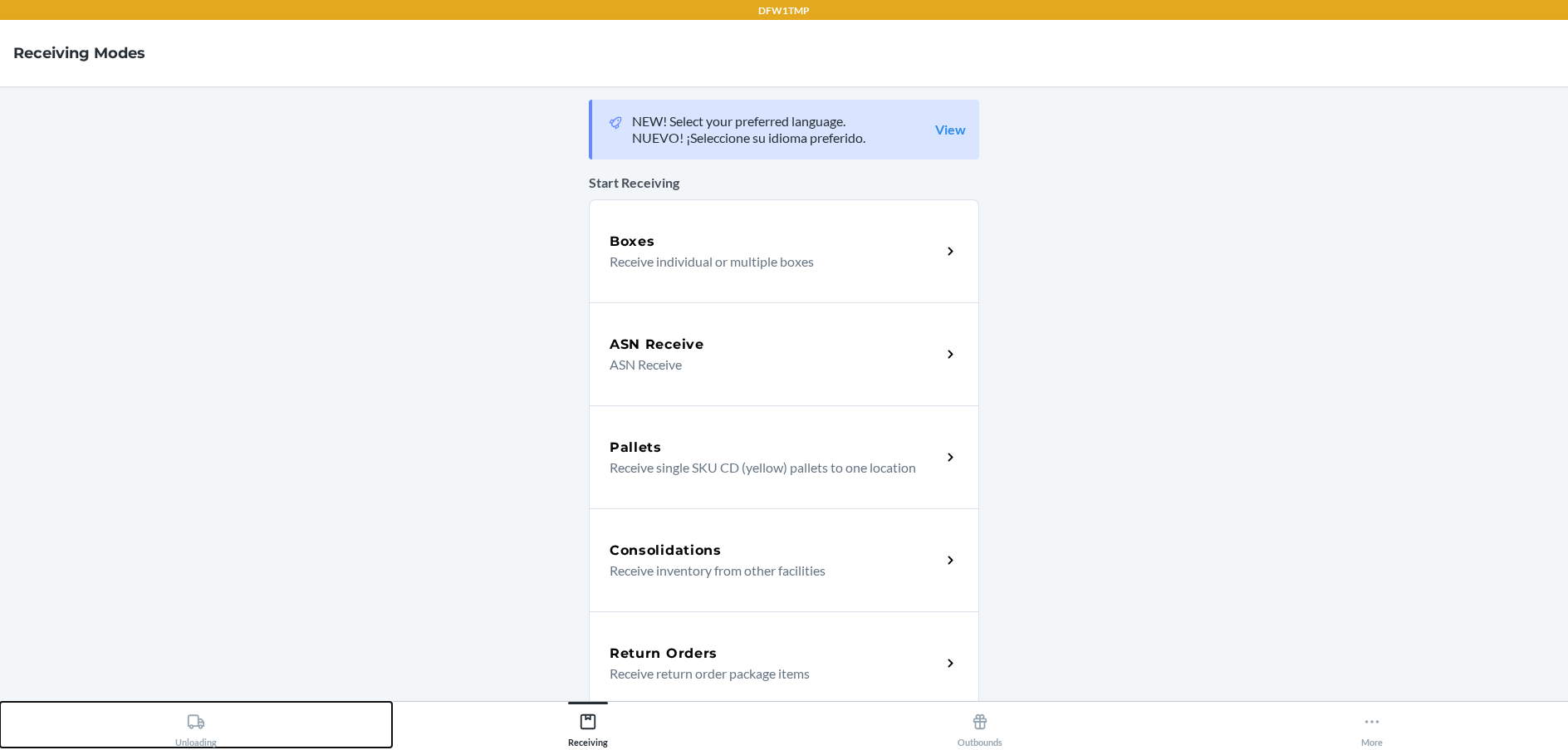
click at [190, 727] on icon at bounding box center [196, 721] width 16 height 14
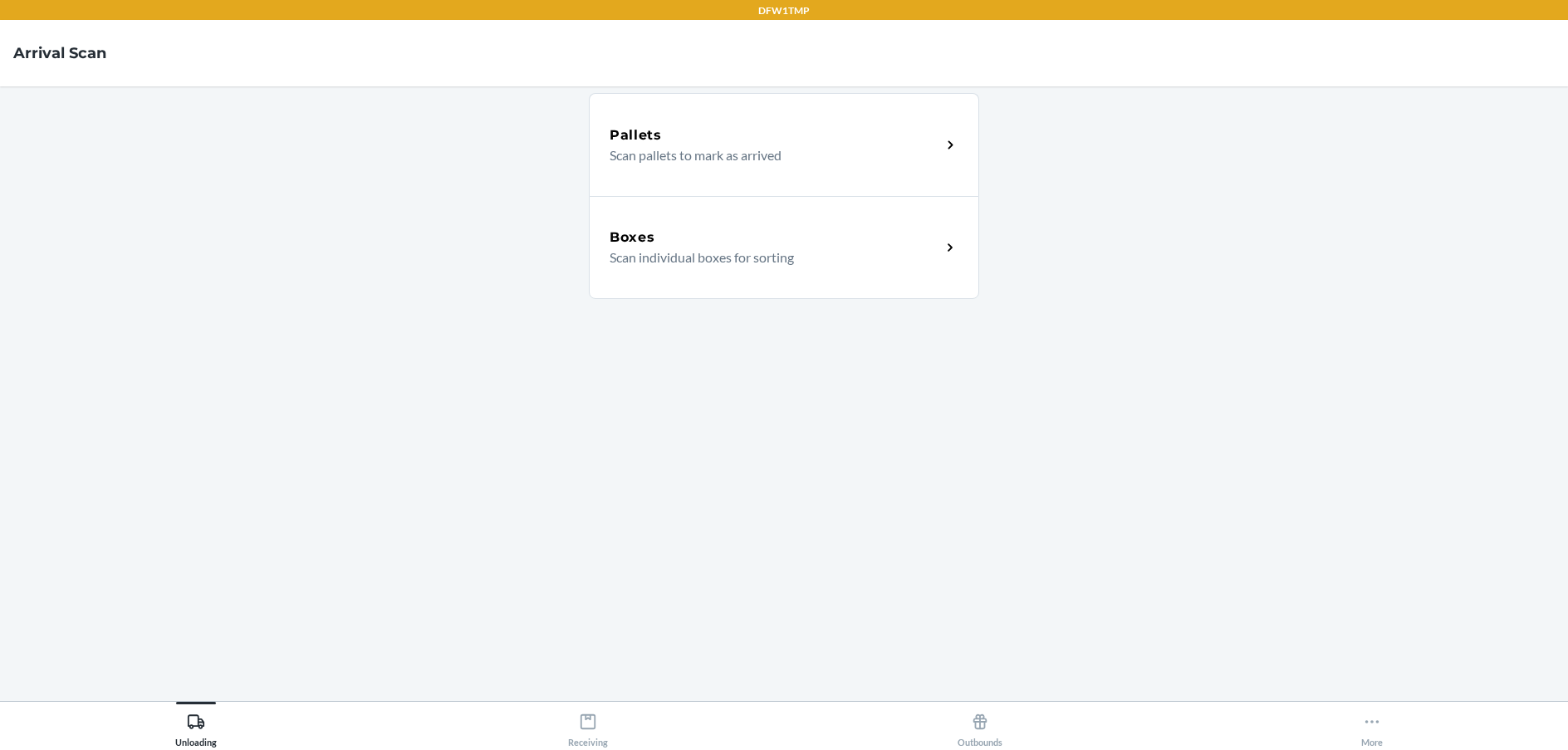
click at [838, 255] on p "Scan individual boxes for sorting" at bounding box center [769, 257] width 318 height 20
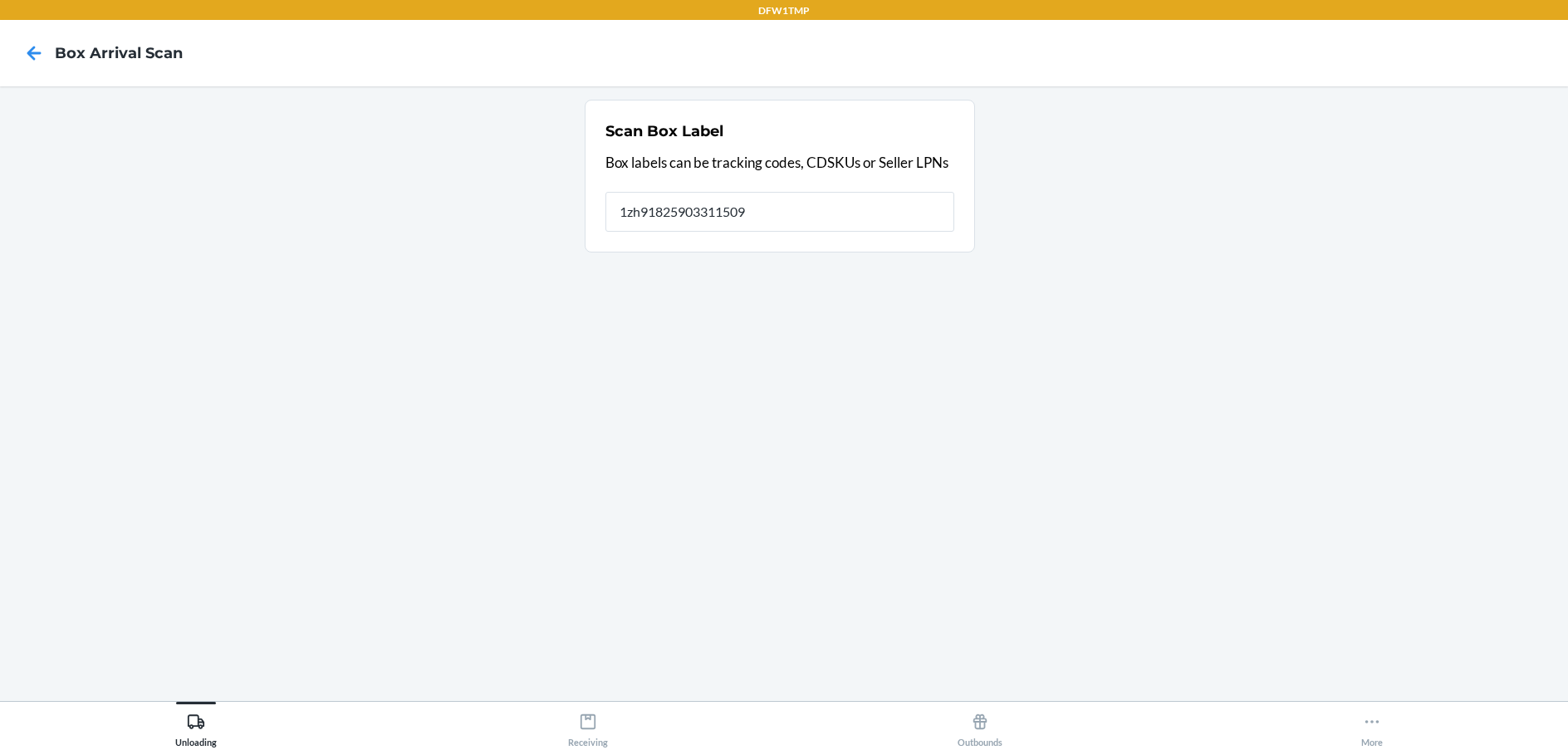
type input "1zh918259033115099"
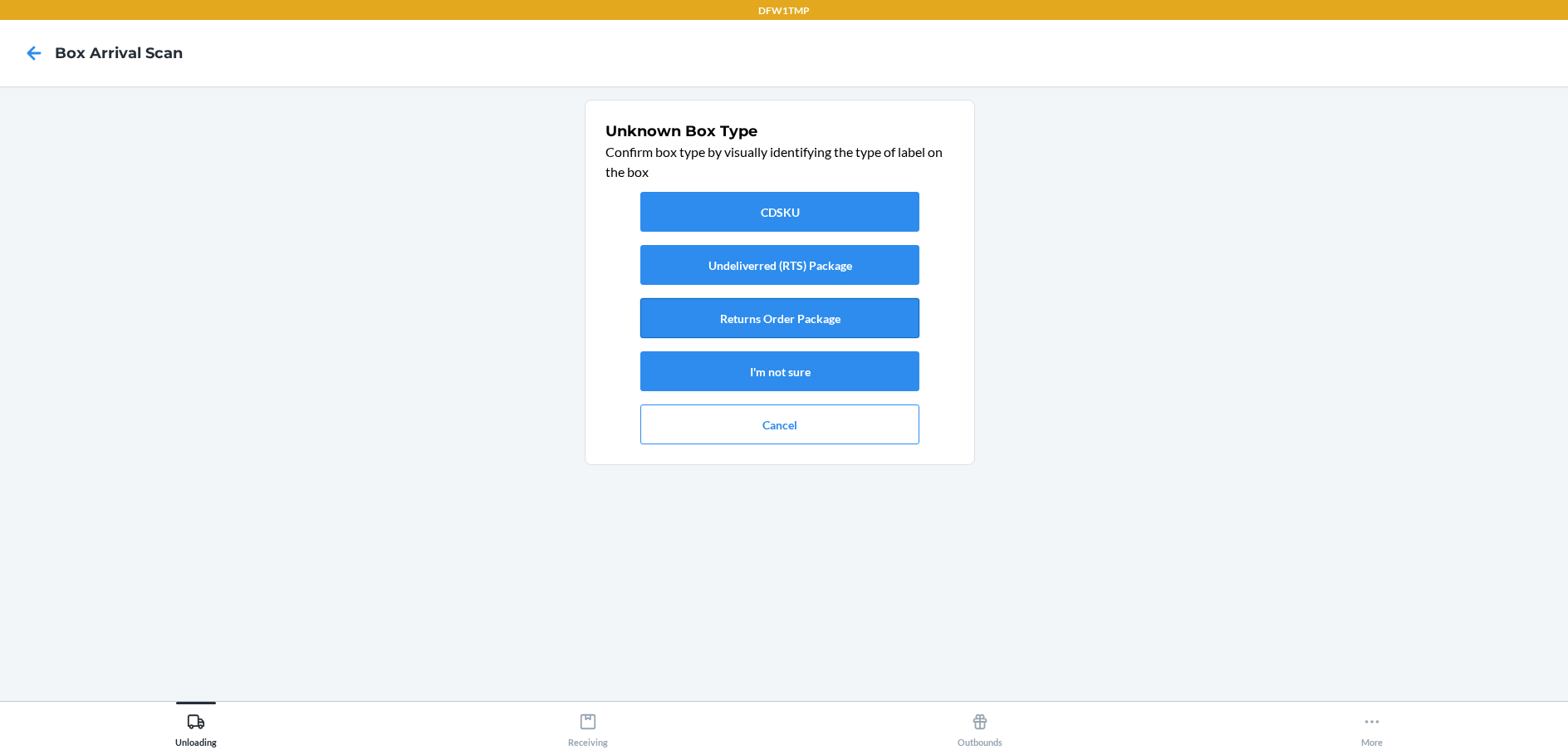
click at [793, 316] on button "Returns Order Package" at bounding box center [780, 317] width 279 height 40
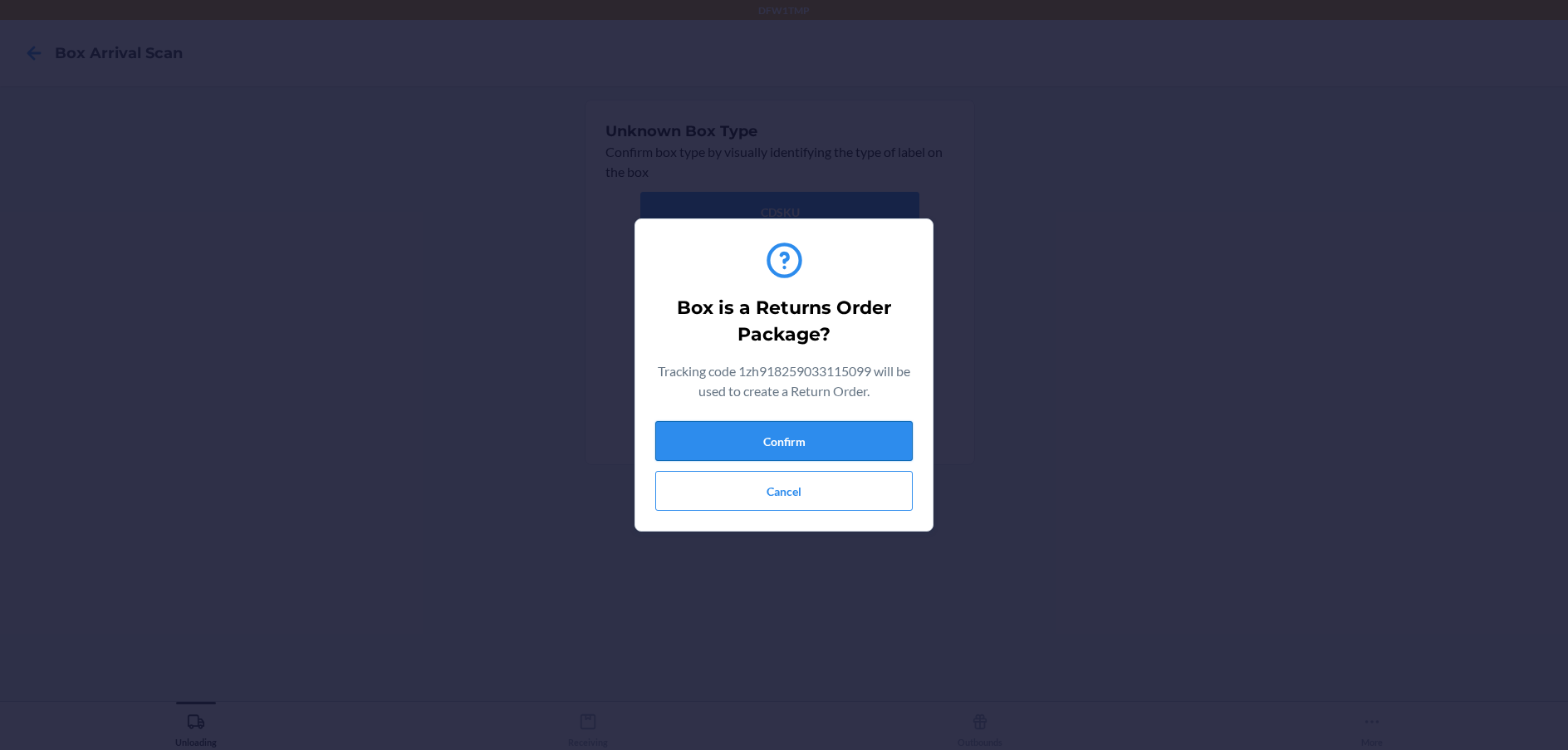
click at [802, 433] on button "Confirm" at bounding box center [784, 441] width 257 height 40
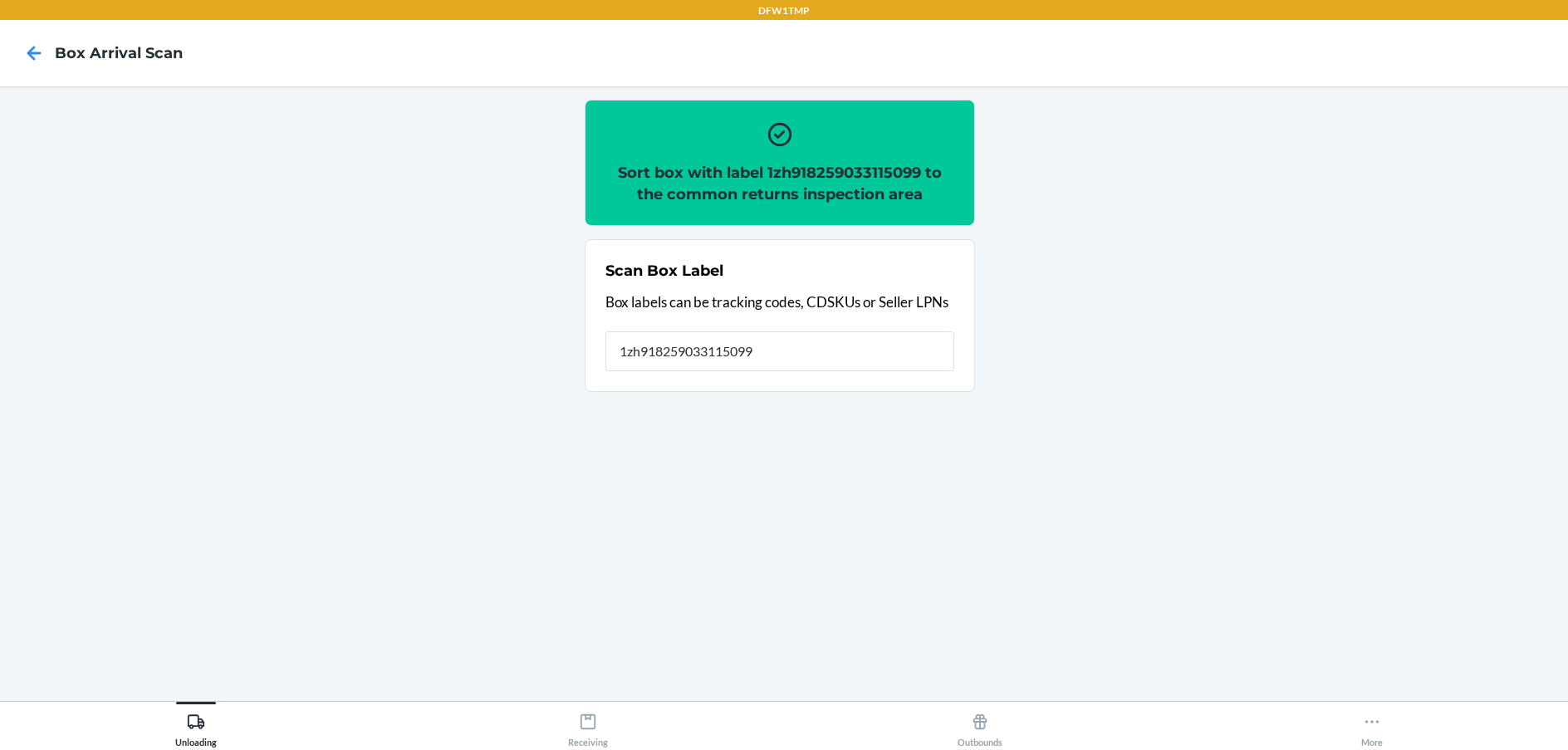
type input "1zh918259033115099"
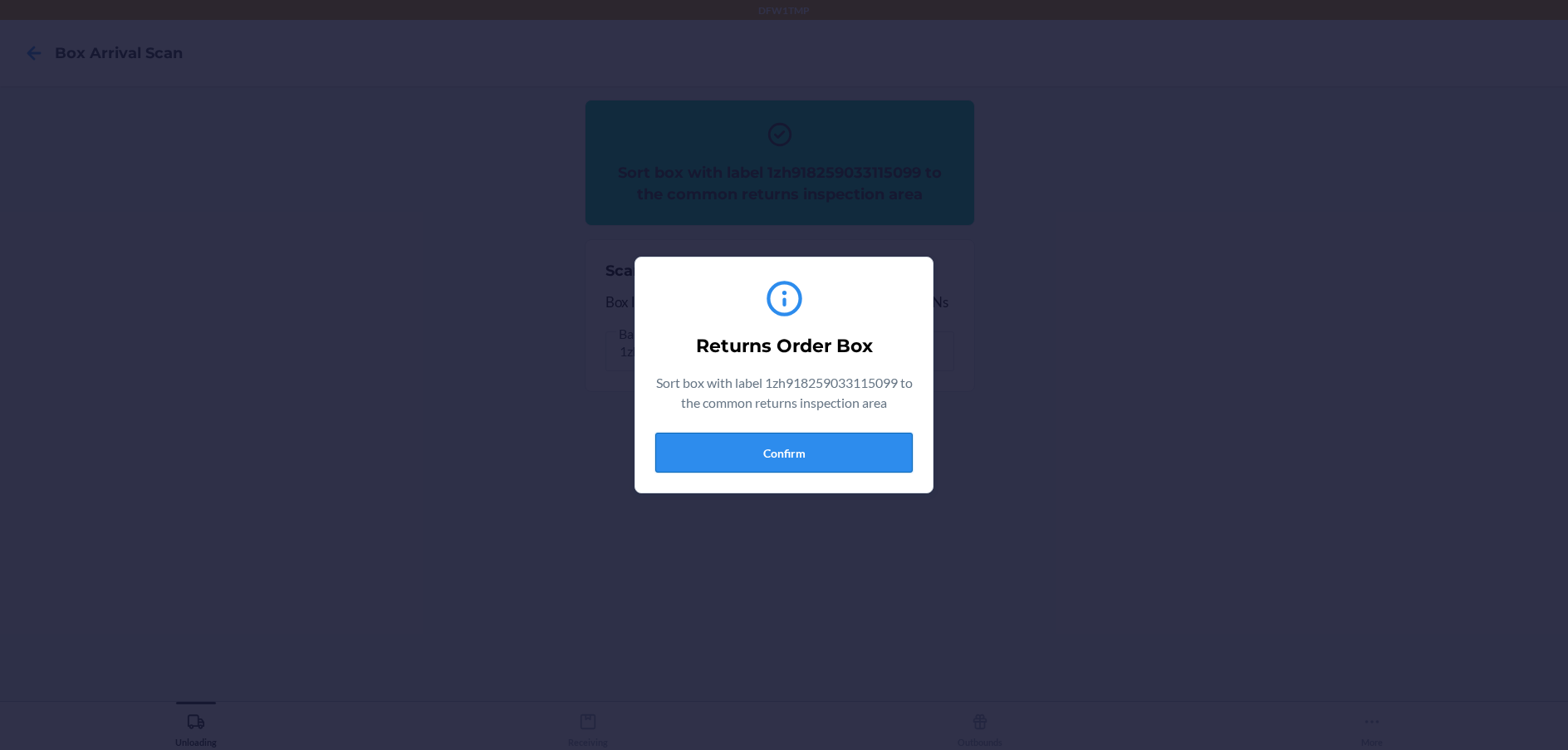
click at [763, 448] on button "Confirm" at bounding box center [784, 452] width 257 height 40
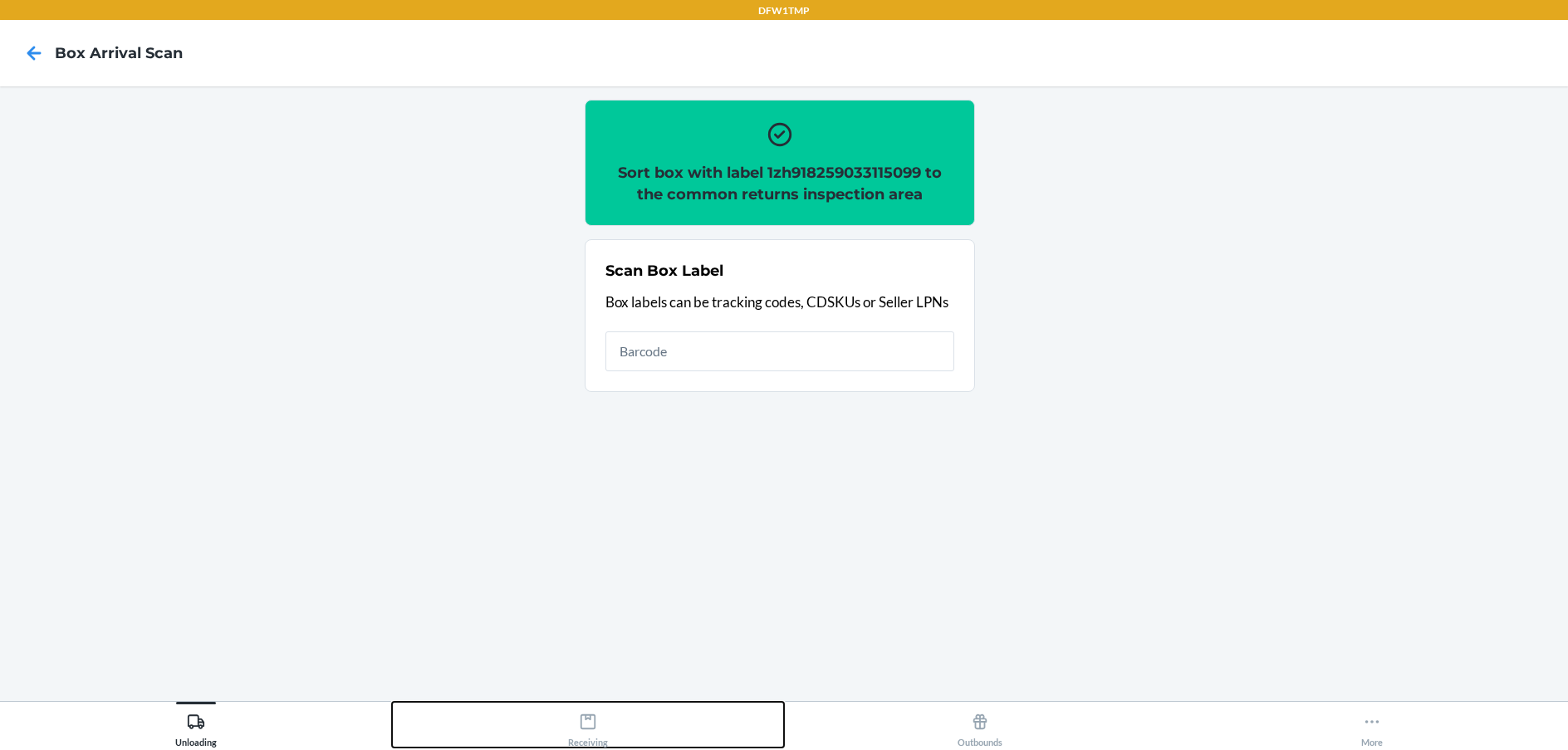
click at [602, 731] on div "Receiving" at bounding box center [587, 727] width 40 height 41
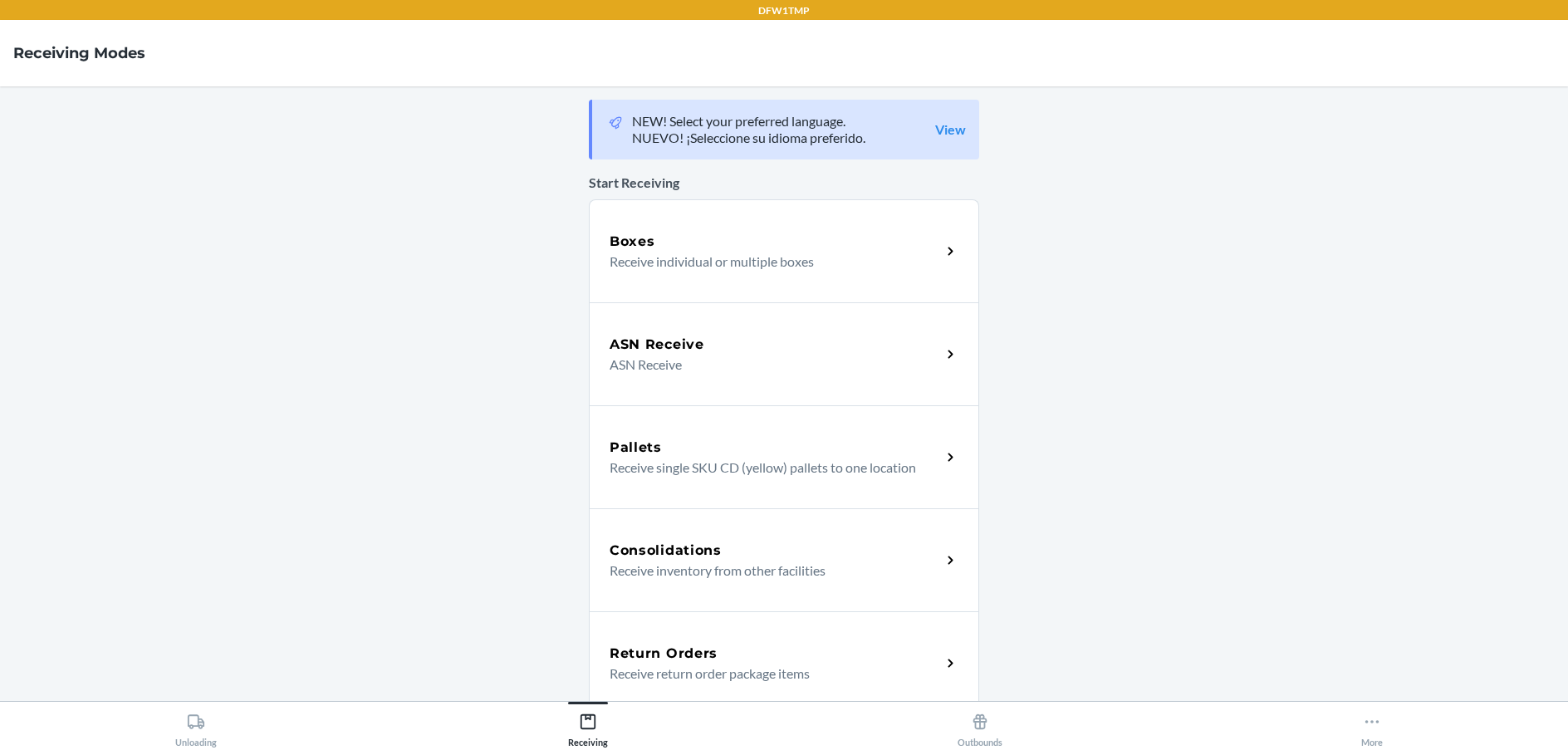
drag, startPoint x: 1176, startPoint y: 544, endPoint x: 1113, endPoint y: 643, distance: 117.3
click at [1171, 553] on main "NEW! Select your preferred language. NUEVO! ¡Seleccione su idioma preferido. Vi…" at bounding box center [784, 393] width 1568 height 614
drag, startPoint x: 1106, startPoint y: 647, endPoint x: 1093, endPoint y: 632, distance: 19.8
click at [932, 661] on div "Return Orders" at bounding box center [775, 653] width 331 height 20
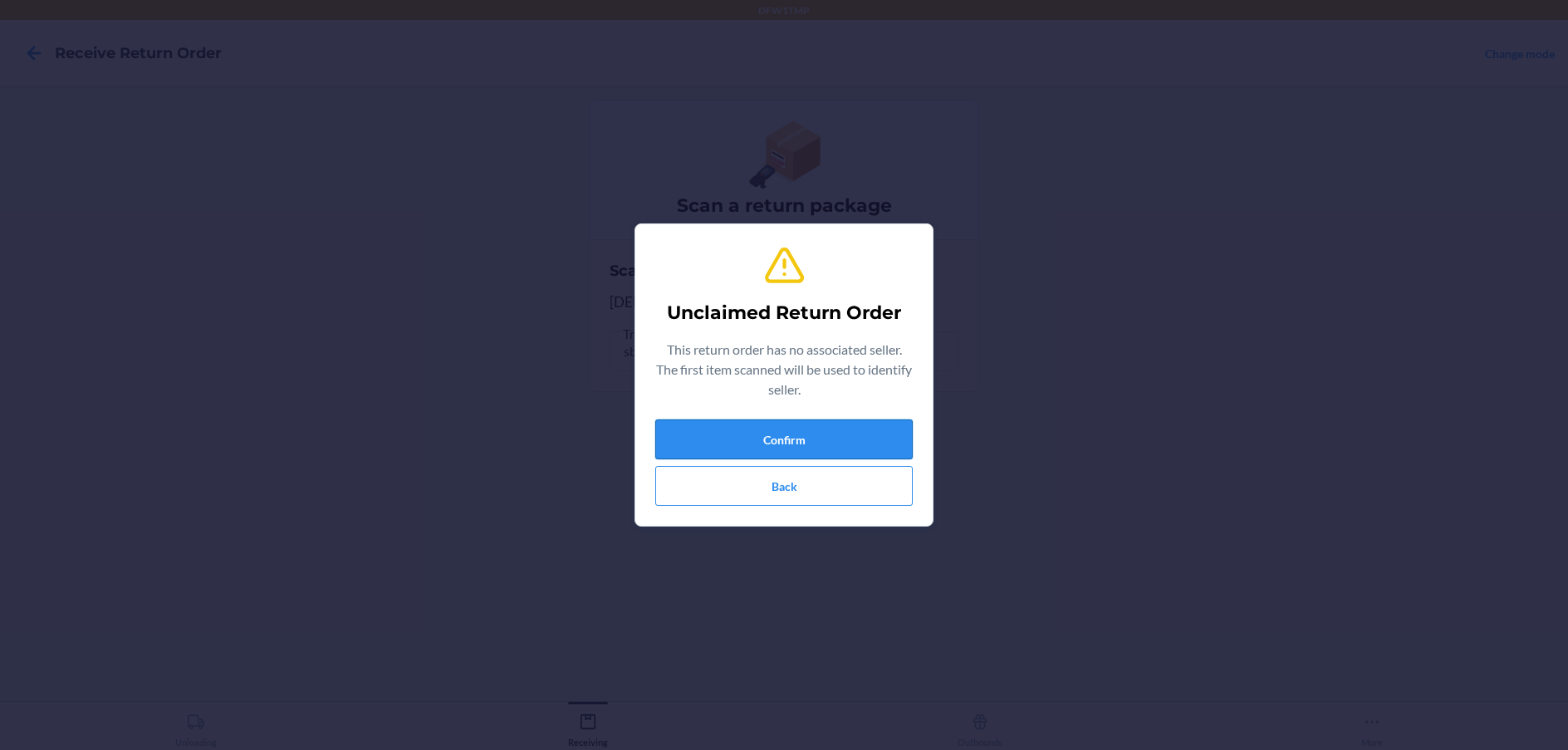
click at [743, 437] on button "Confirm" at bounding box center [784, 439] width 257 height 40
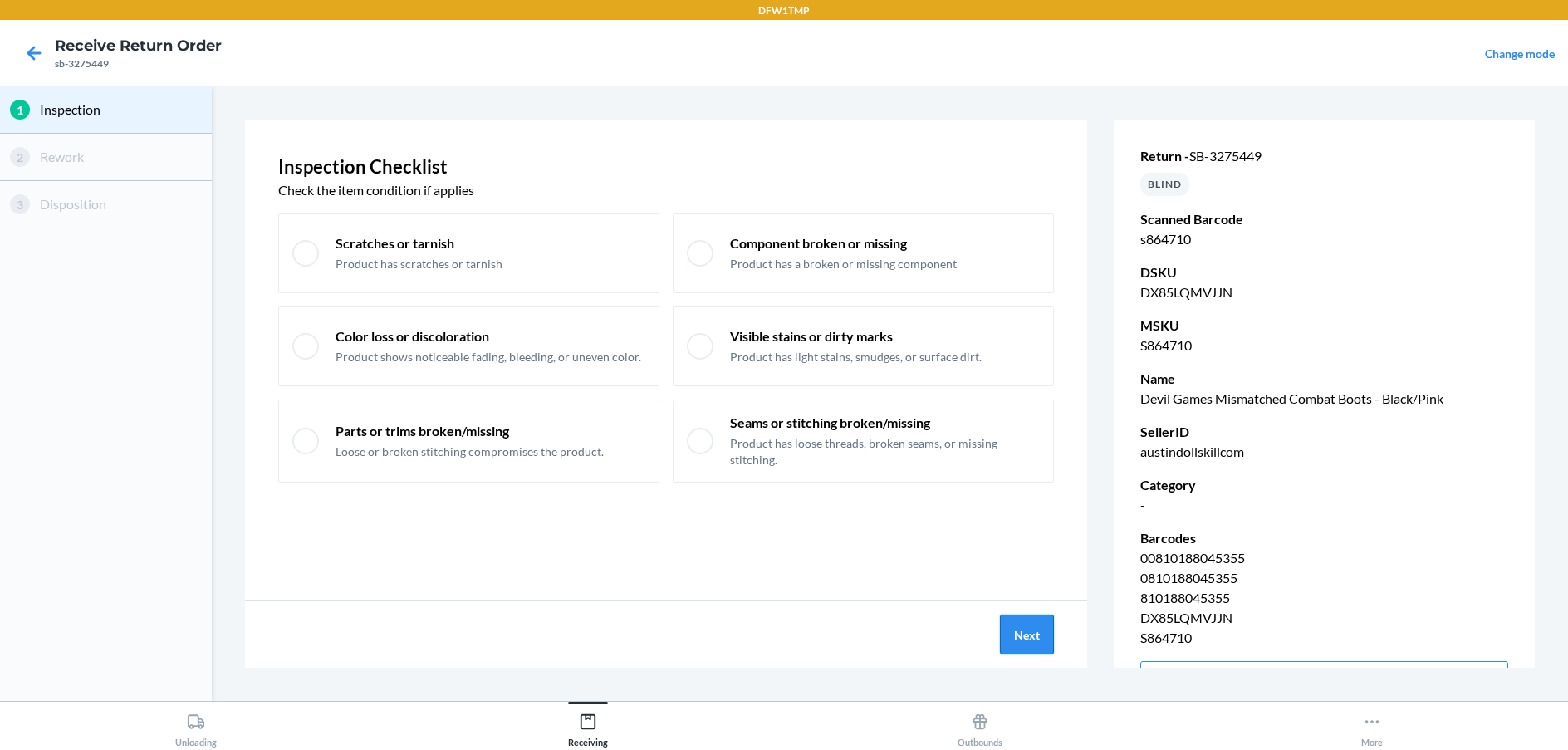
click at [1020, 626] on button "Next" at bounding box center [1026, 634] width 54 height 40
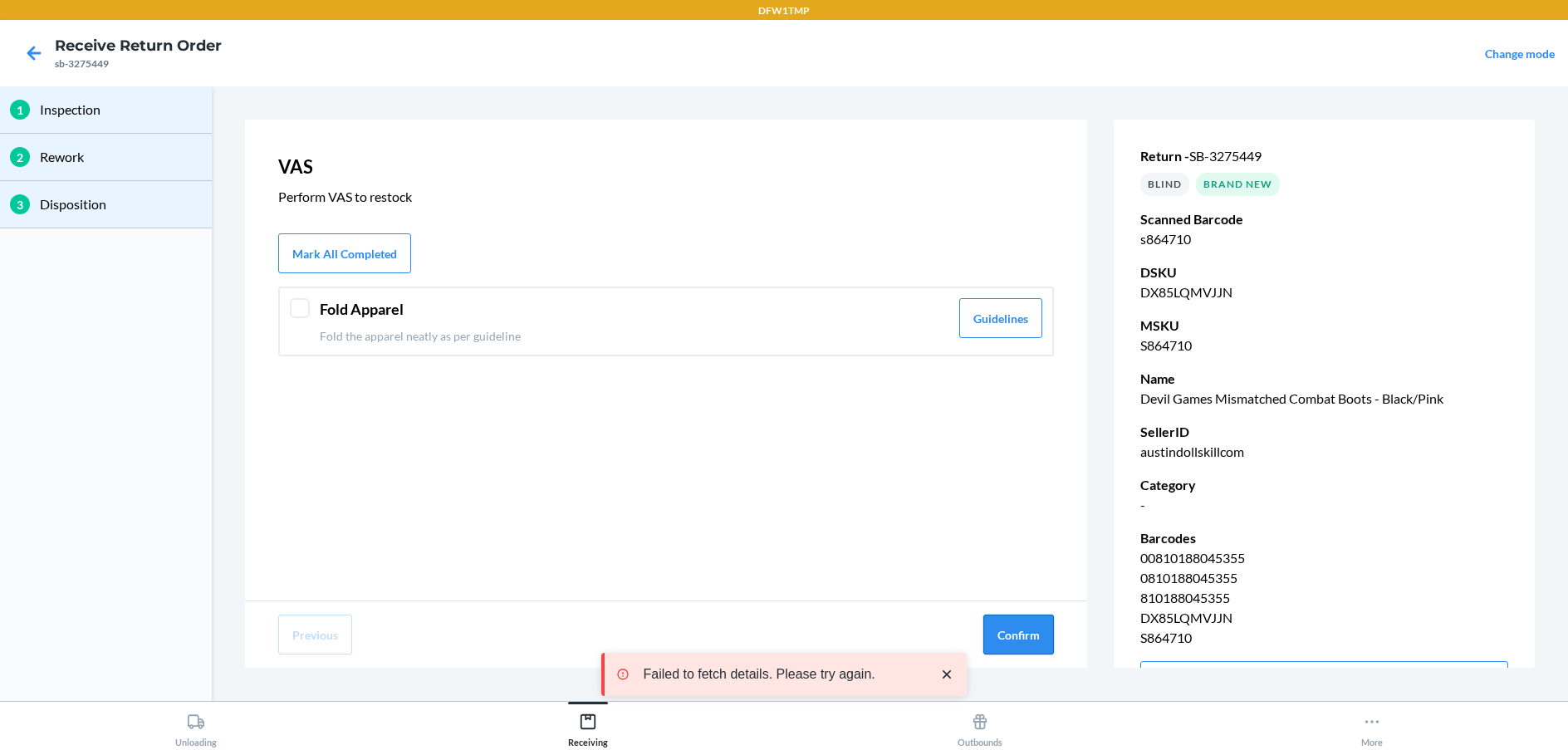
click at [1020, 629] on button "Confirm" at bounding box center [1018, 634] width 70 height 40
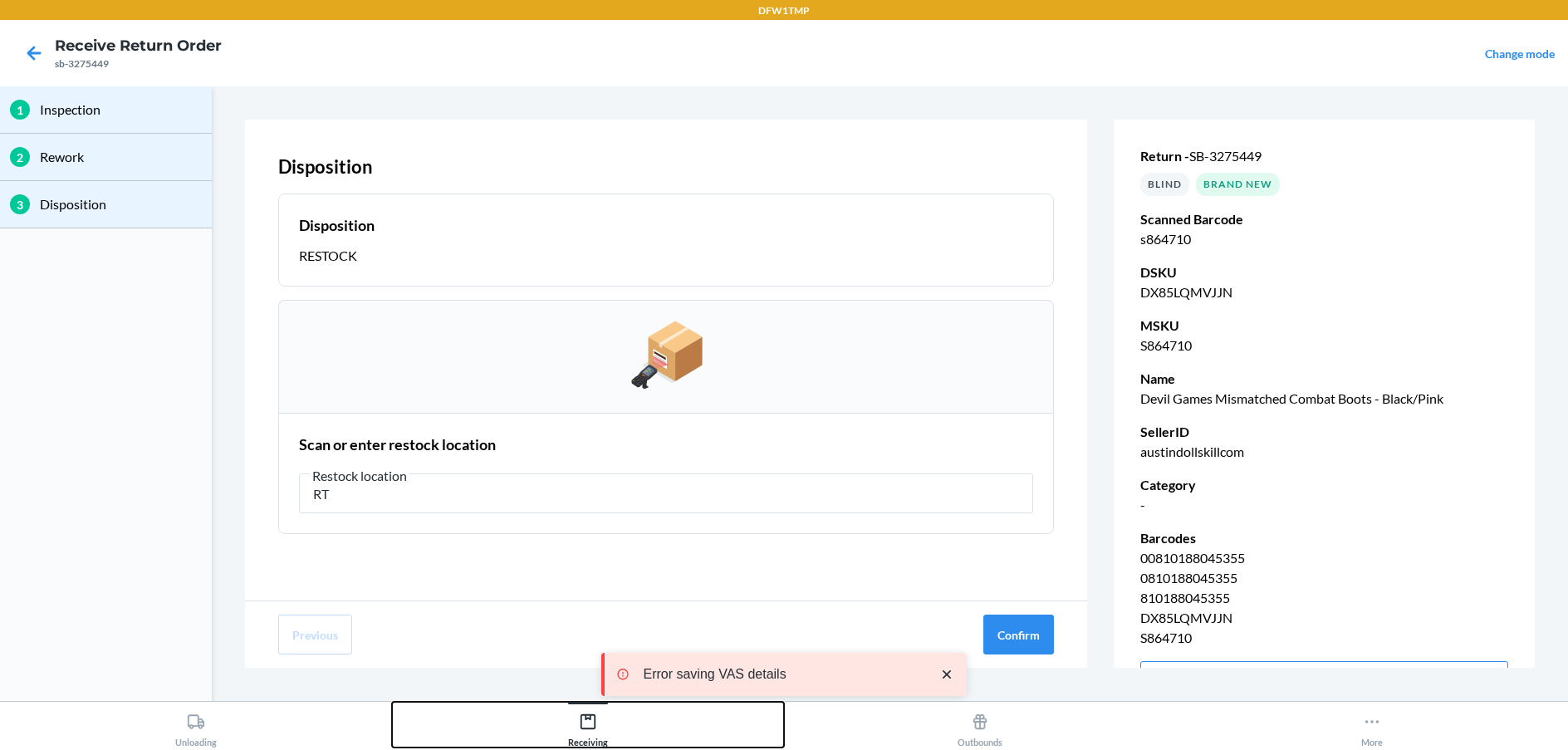
drag, startPoint x: 459, startPoint y: 741, endPoint x: 452, endPoint y: 747, distance: 9.2
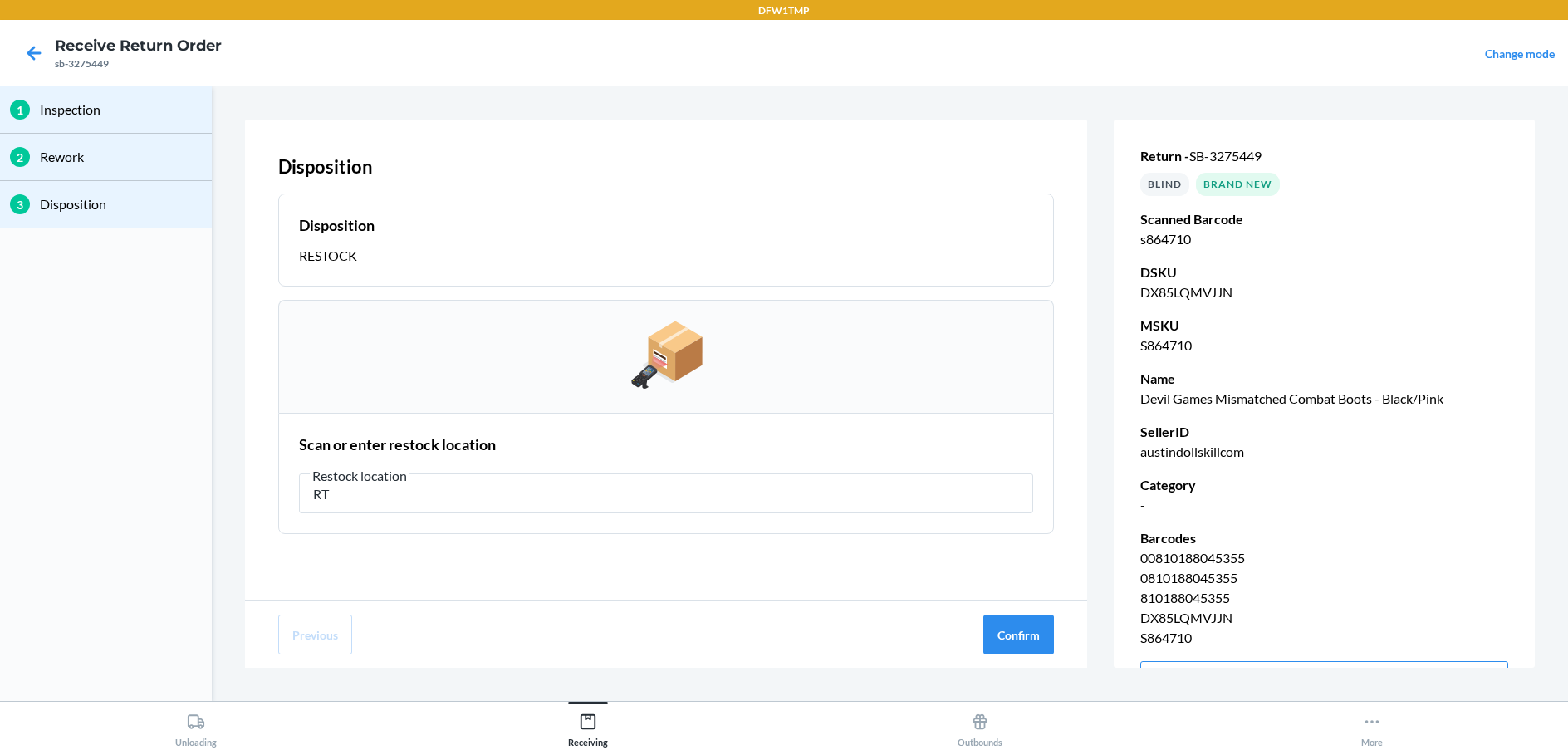
drag, startPoint x: 452, startPoint y: 747, endPoint x: 398, endPoint y: 495, distance: 257.7
click at [370, 545] on div "Disposition Disposition RESTOCK Scan or enter restock location Restock location…" at bounding box center [666, 360] width 842 height 480
click at [399, 495] on input "RT" at bounding box center [666, 493] width 734 height 40
type input "RT-12"
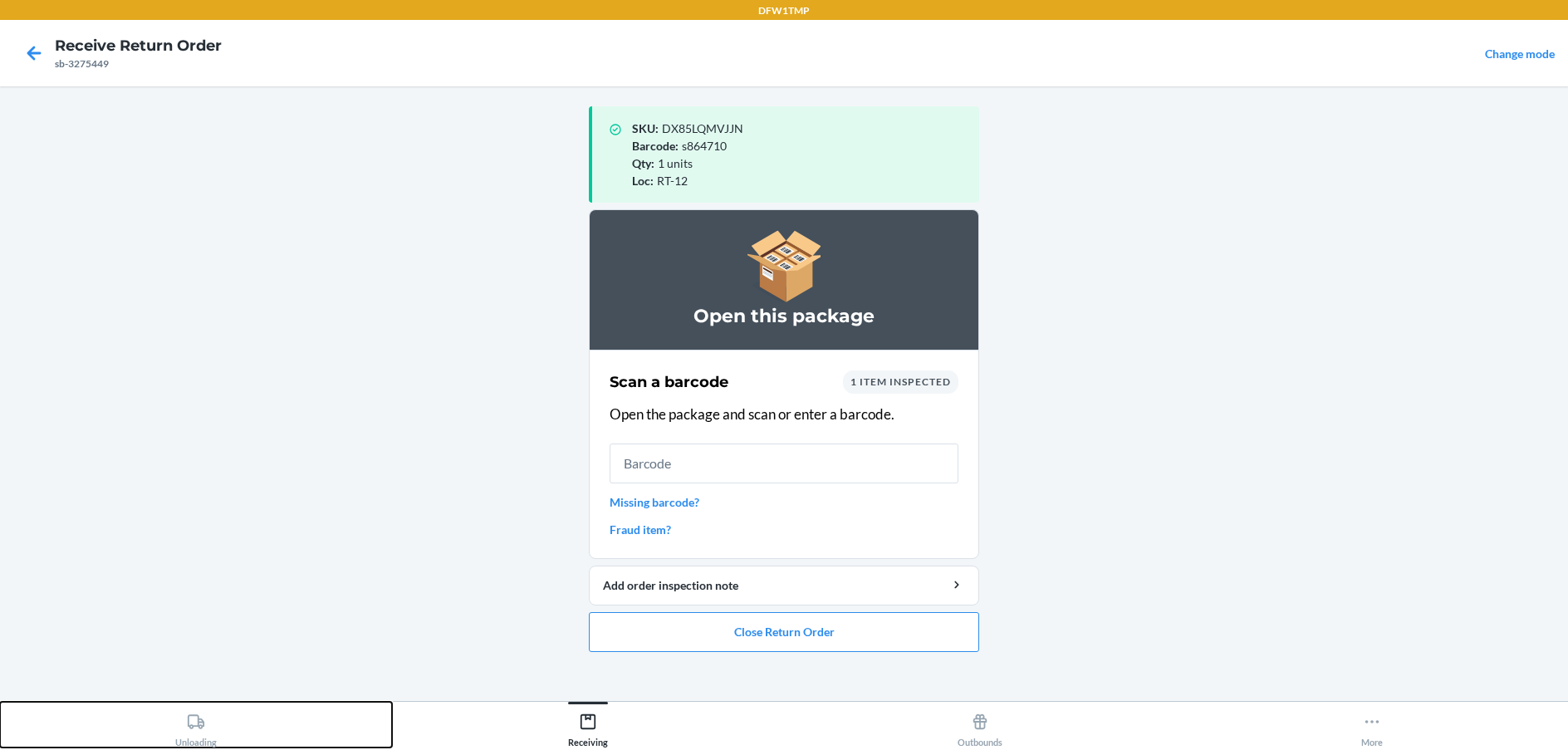
click at [195, 731] on div "Unloading" at bounding box center [196, 727] width 41 height 41
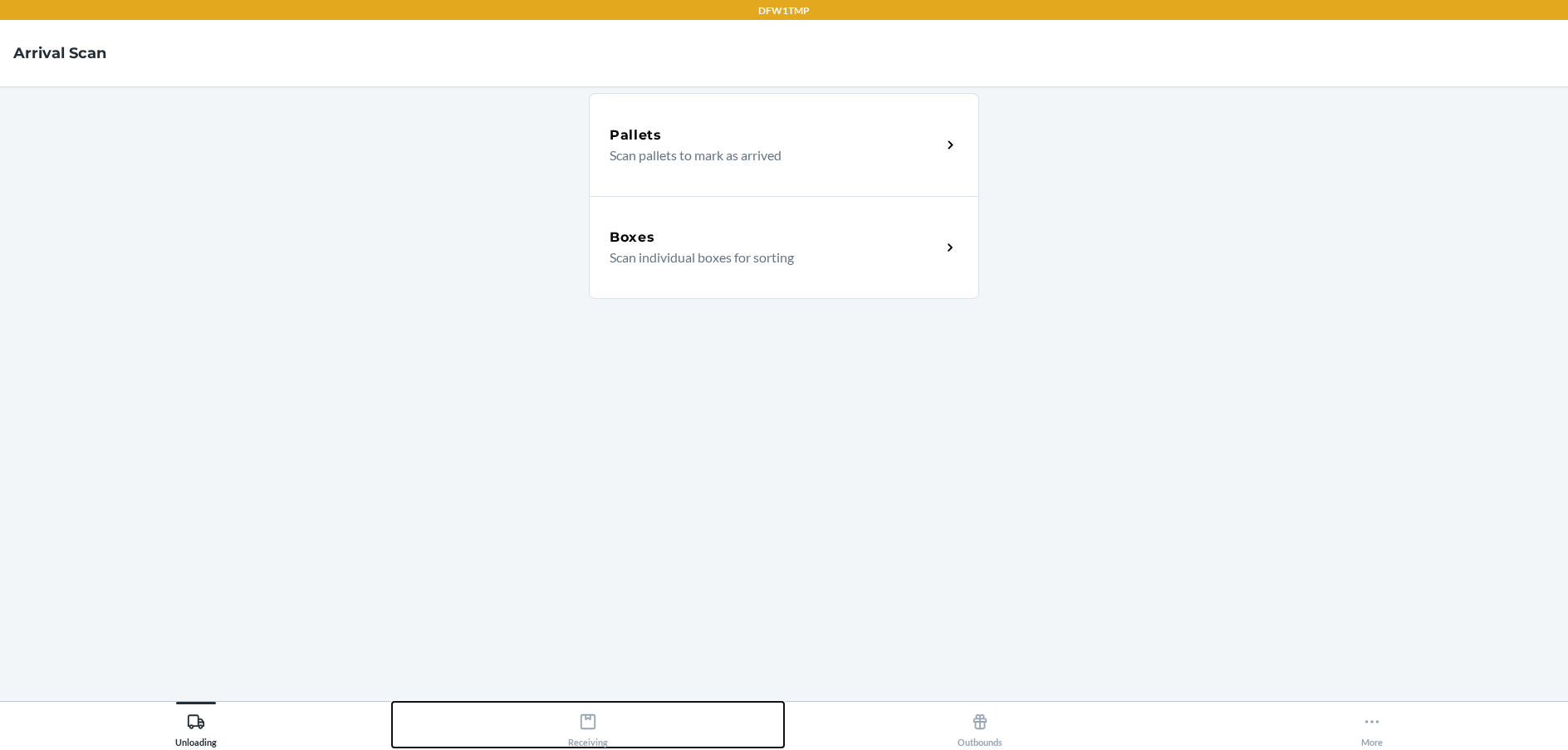
click at [564, 714] on button "Receiving" at bounding box center [588, 724] width 392 height 46
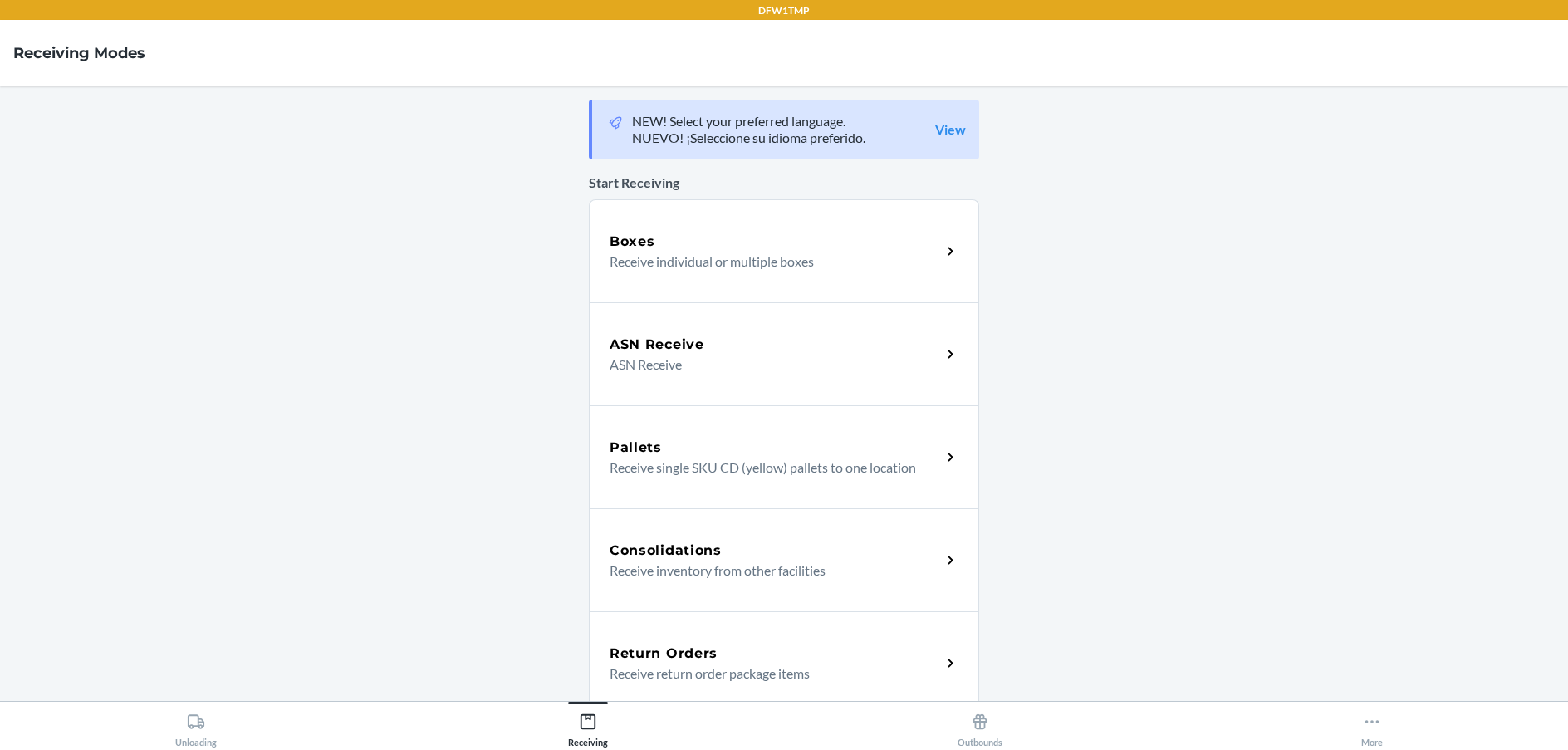
click at [705, 652] on h5 "Return Orders" at bounding box center [664, 653] width 108 height 20
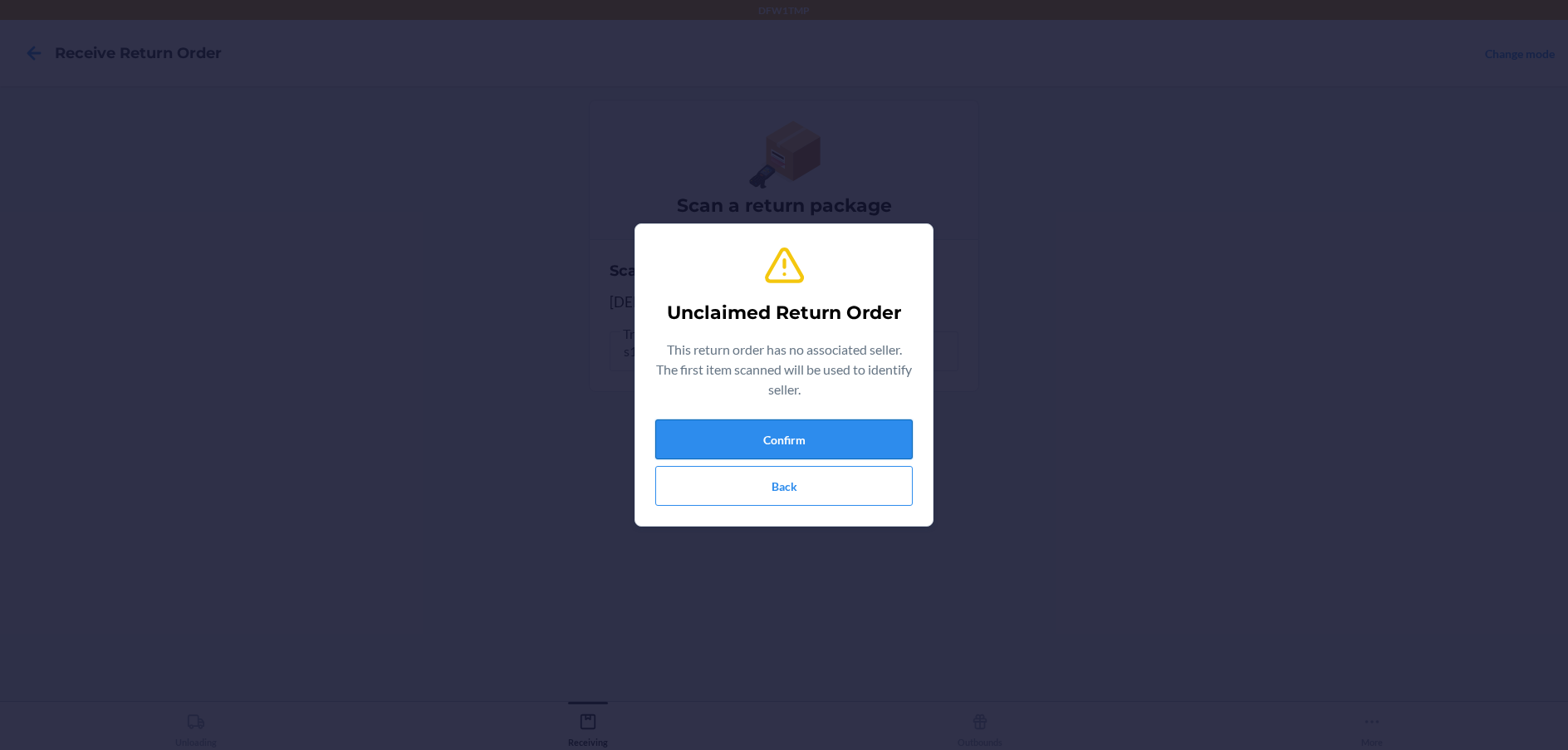
click at [844, 433] on button "Confirm" at bounding box center [784, 439] width 257 height 40
